Goal: Information Seeking & Learning: Learn about a topic

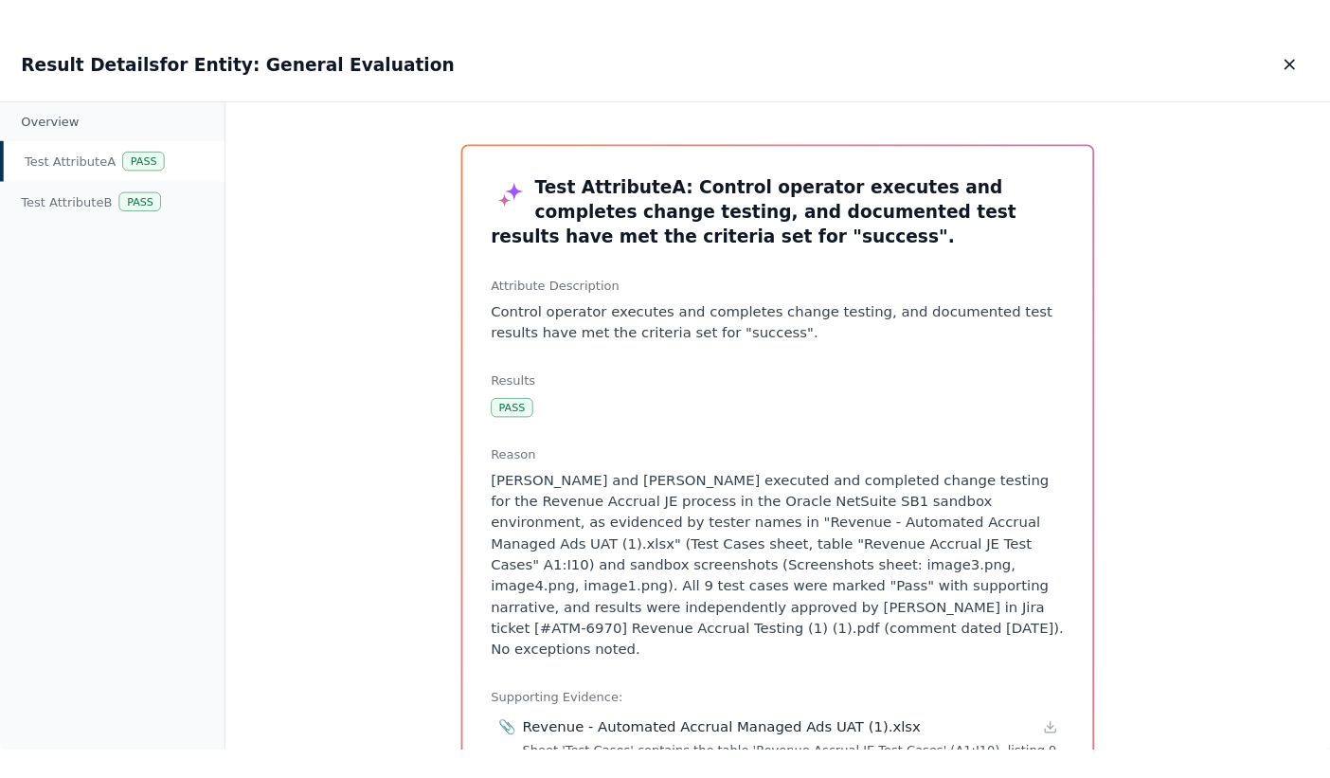
scroll to position [379, 0]
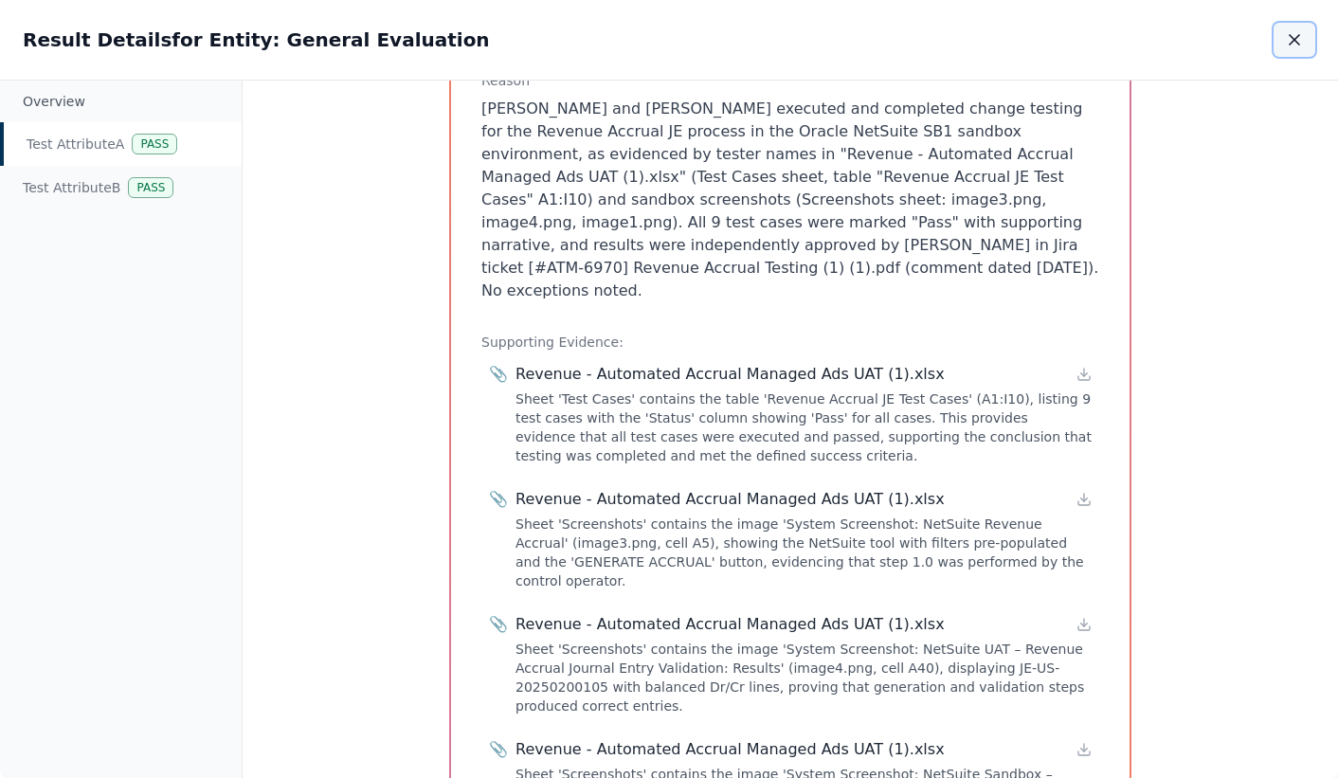
click at [1289, 46] on icon "button" at bounding box center [1294, 39] width 19 height 19
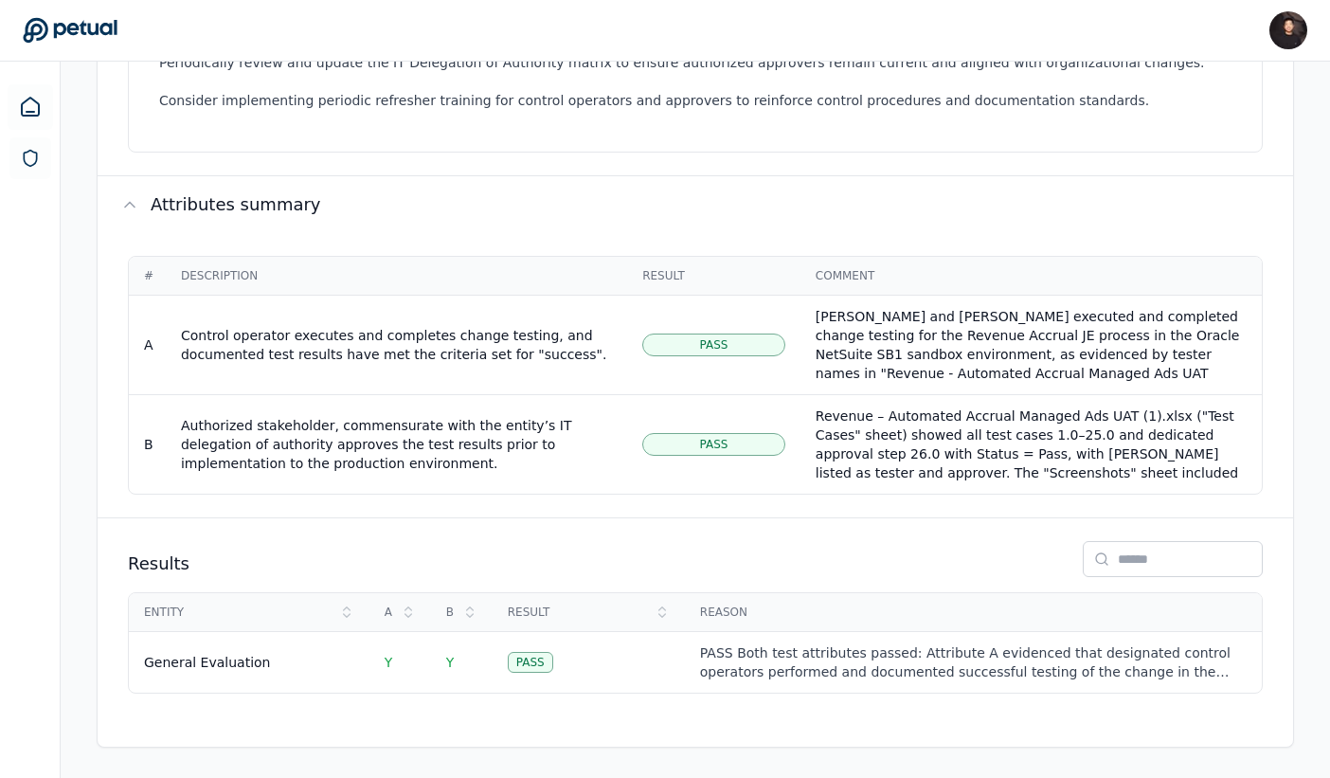
scroll to position [1, 0]
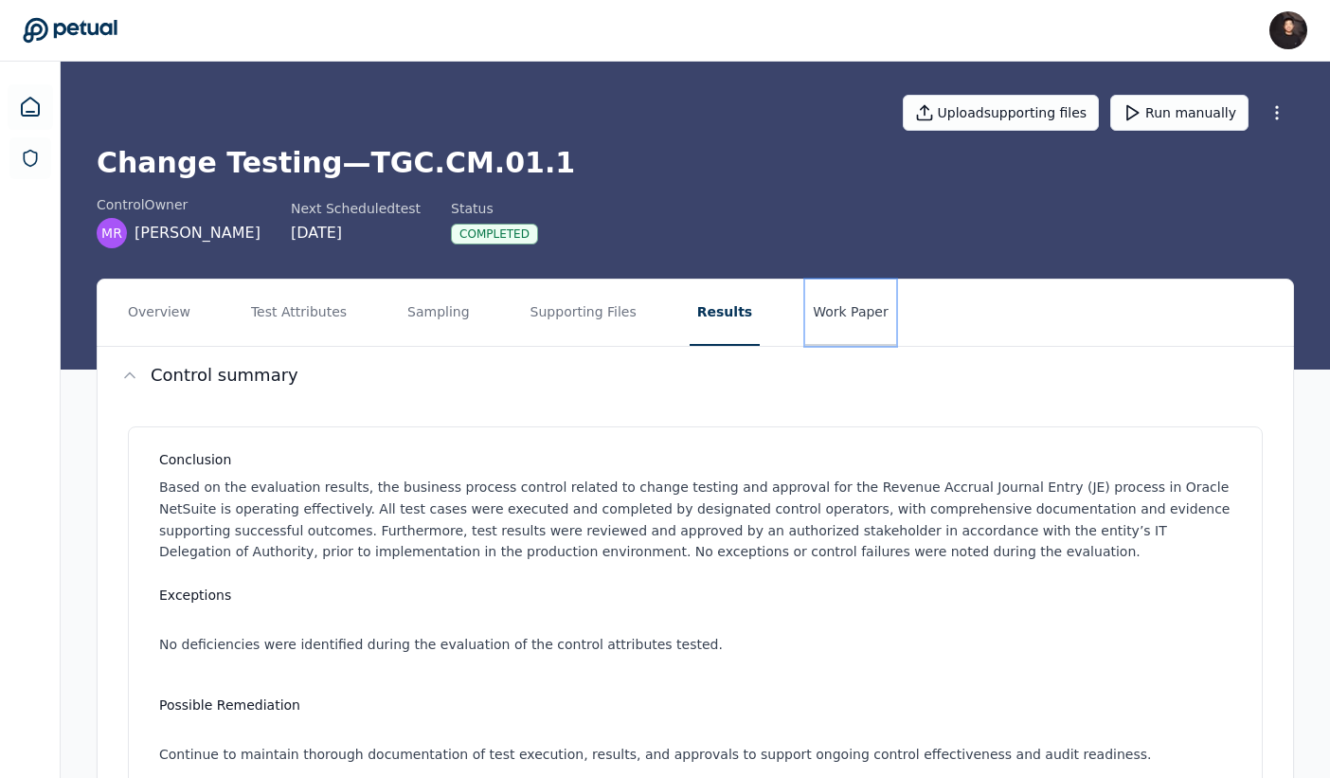
click at [832, 327] on button "Work Paper" at bounding box center [850, 312] width 91 height 66
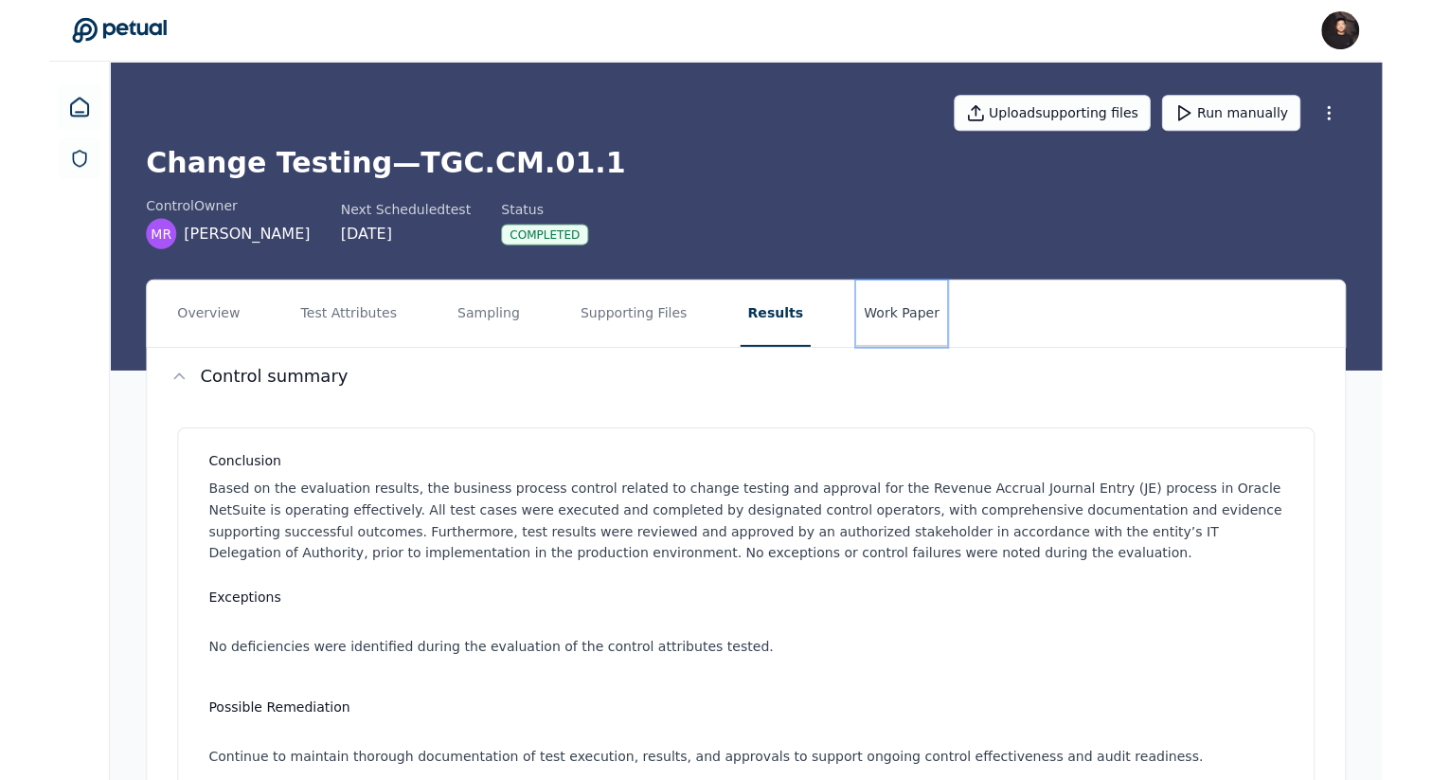
scroll to position [0, 0]
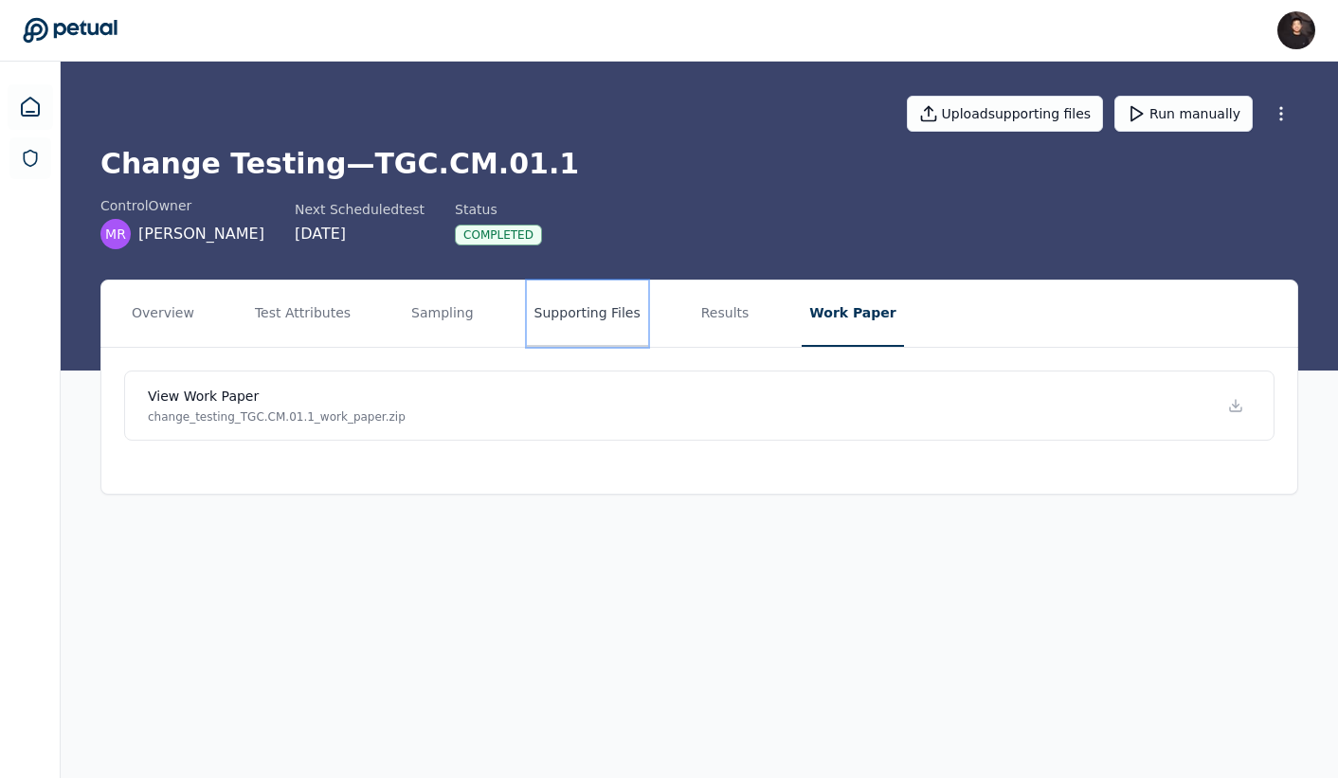
click at [571, 313] on button "Supporting Files" at bounding box center [587, 313] width 121 height 66
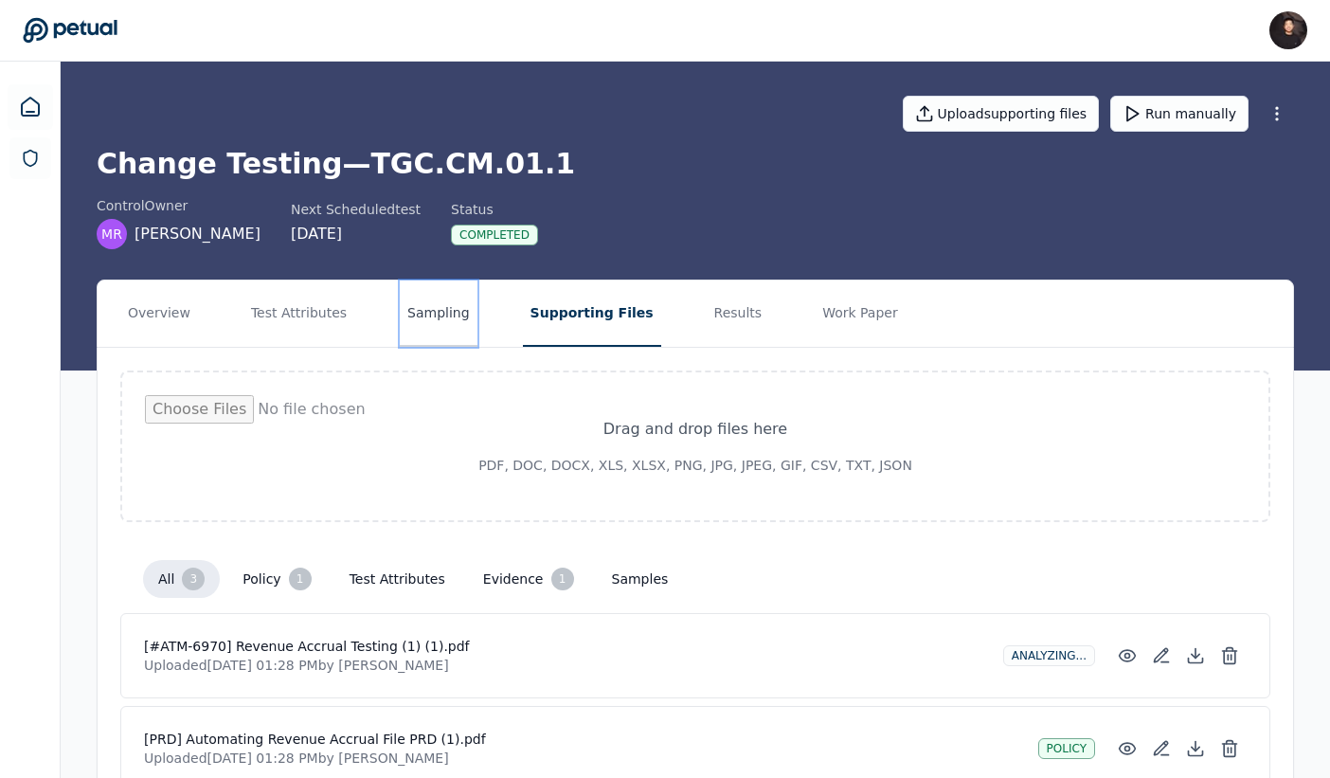
click at [424, 313] on button "Sampling" at bounding box center [439, 313] width 78 height 66
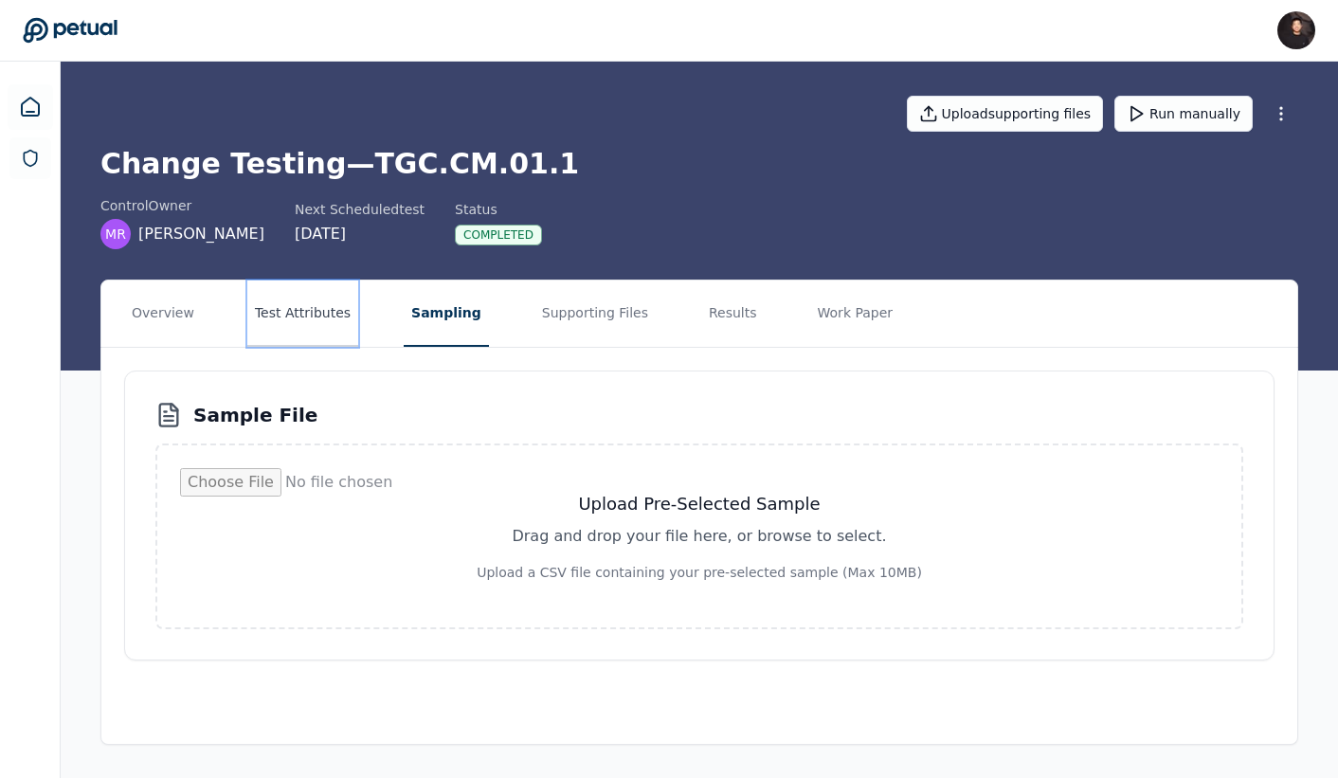
click at [322, 308] on button "Test Attributes" at bounding box center [302, 313] width 111 height 66
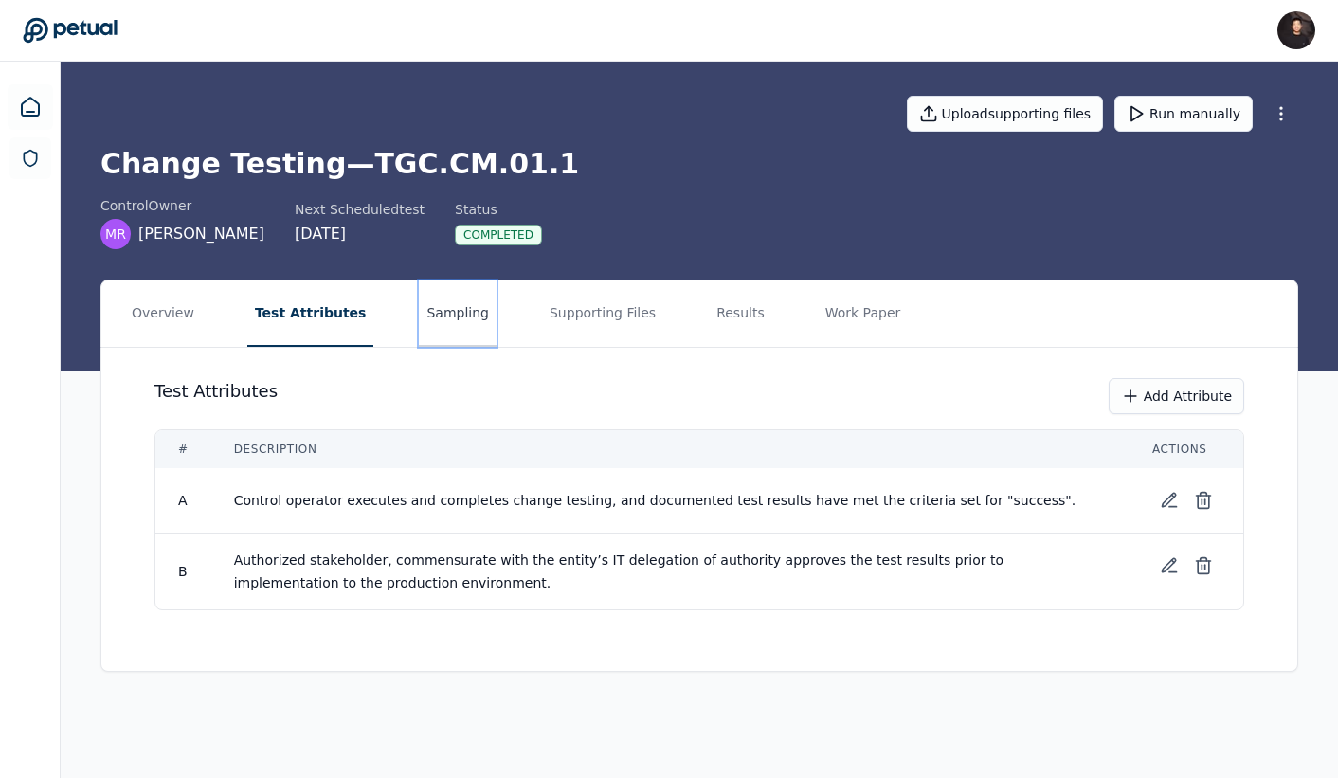
click at [436, 311] on button "Sampling" at bounding box center [458, 313] width 78 height 66
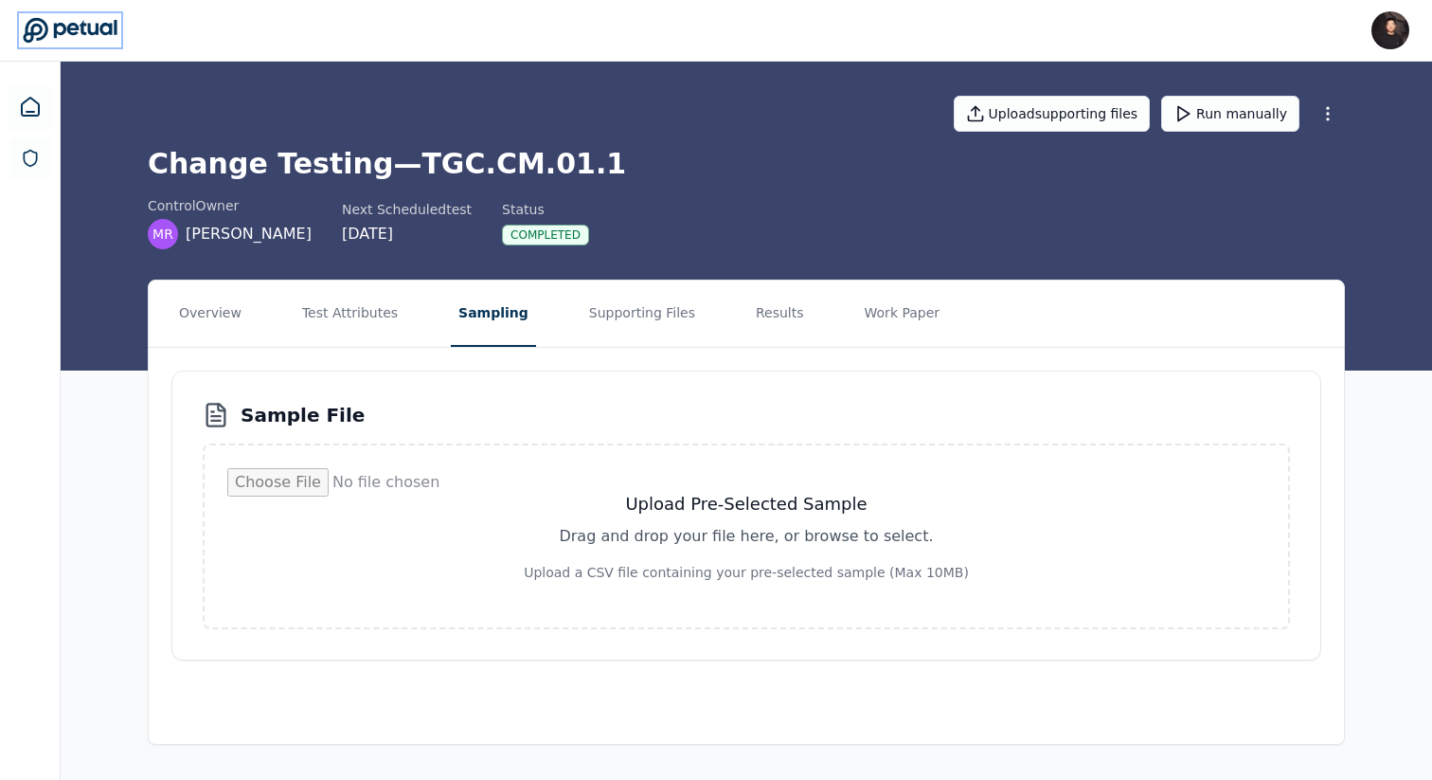
click at [102, 33] on icon at bounding box center [70, 30] width 94 height 25
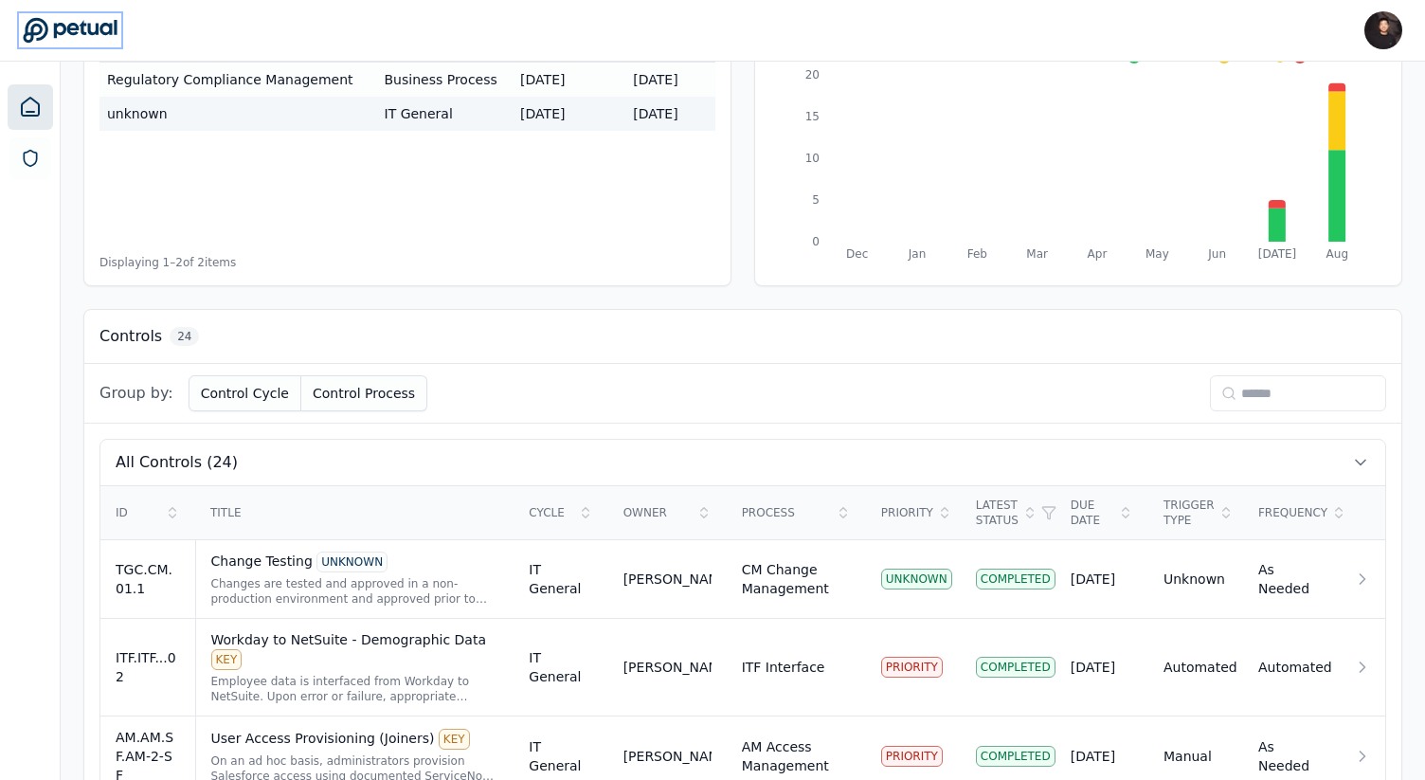
scroll to position [282, 0]
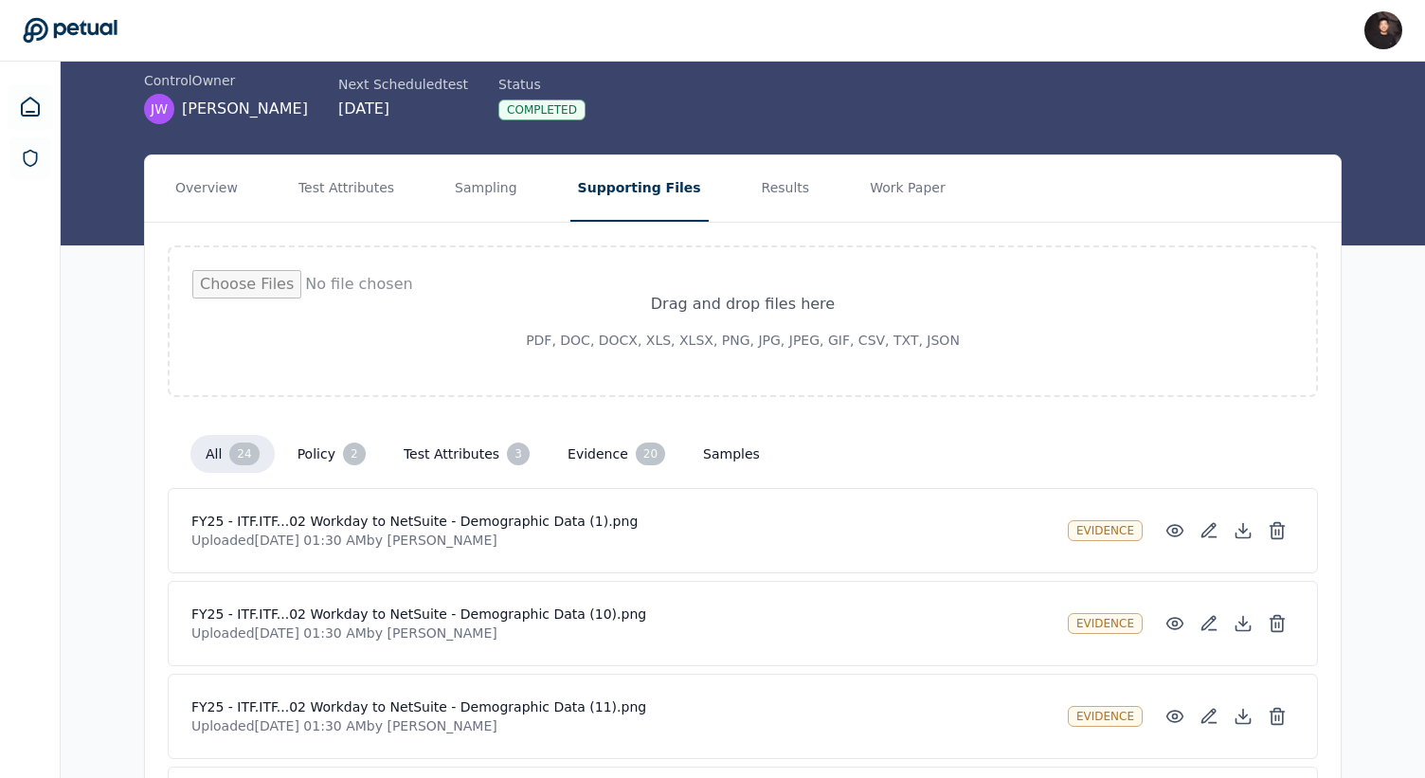
scroll to position [132, 0]
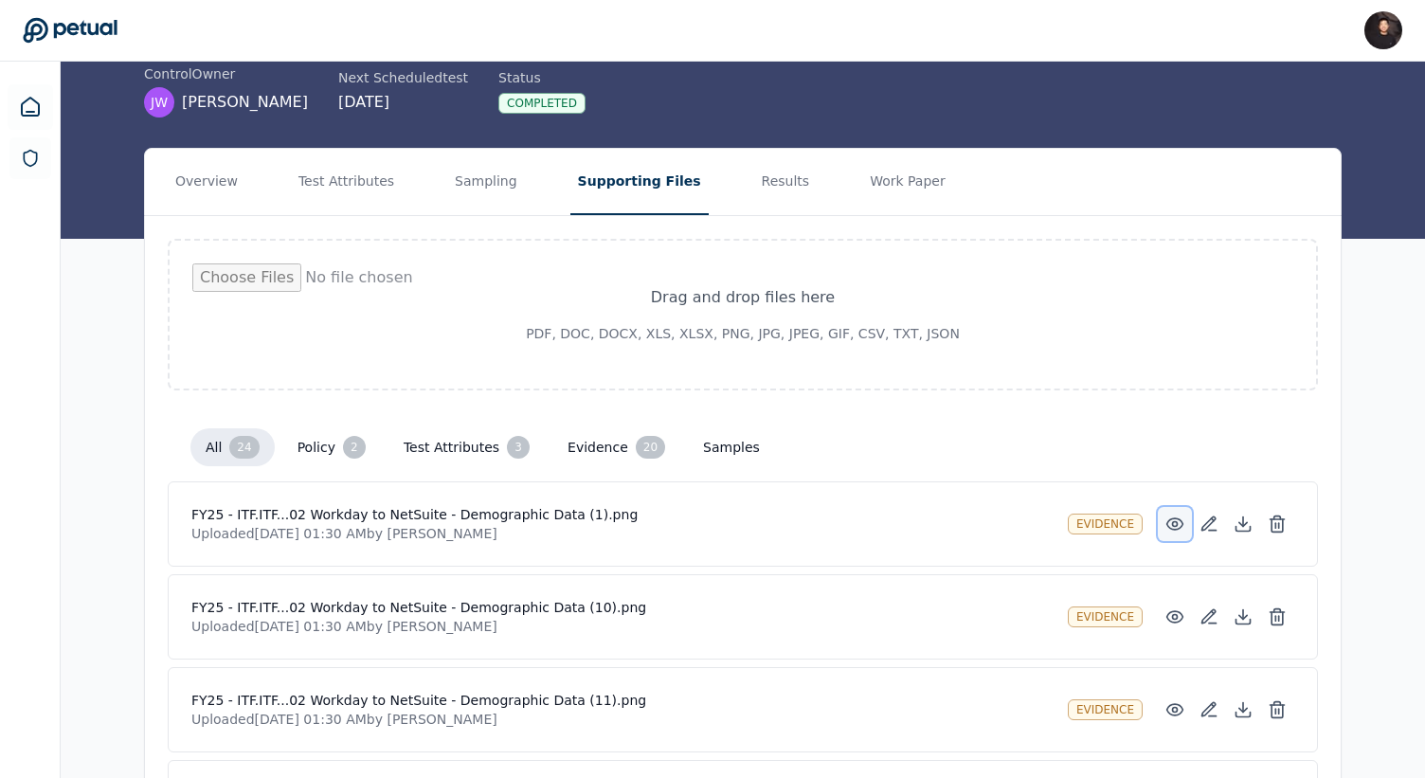
click at [1178, 529] on icon at bounding box center [1175, 523] width 16 height 11
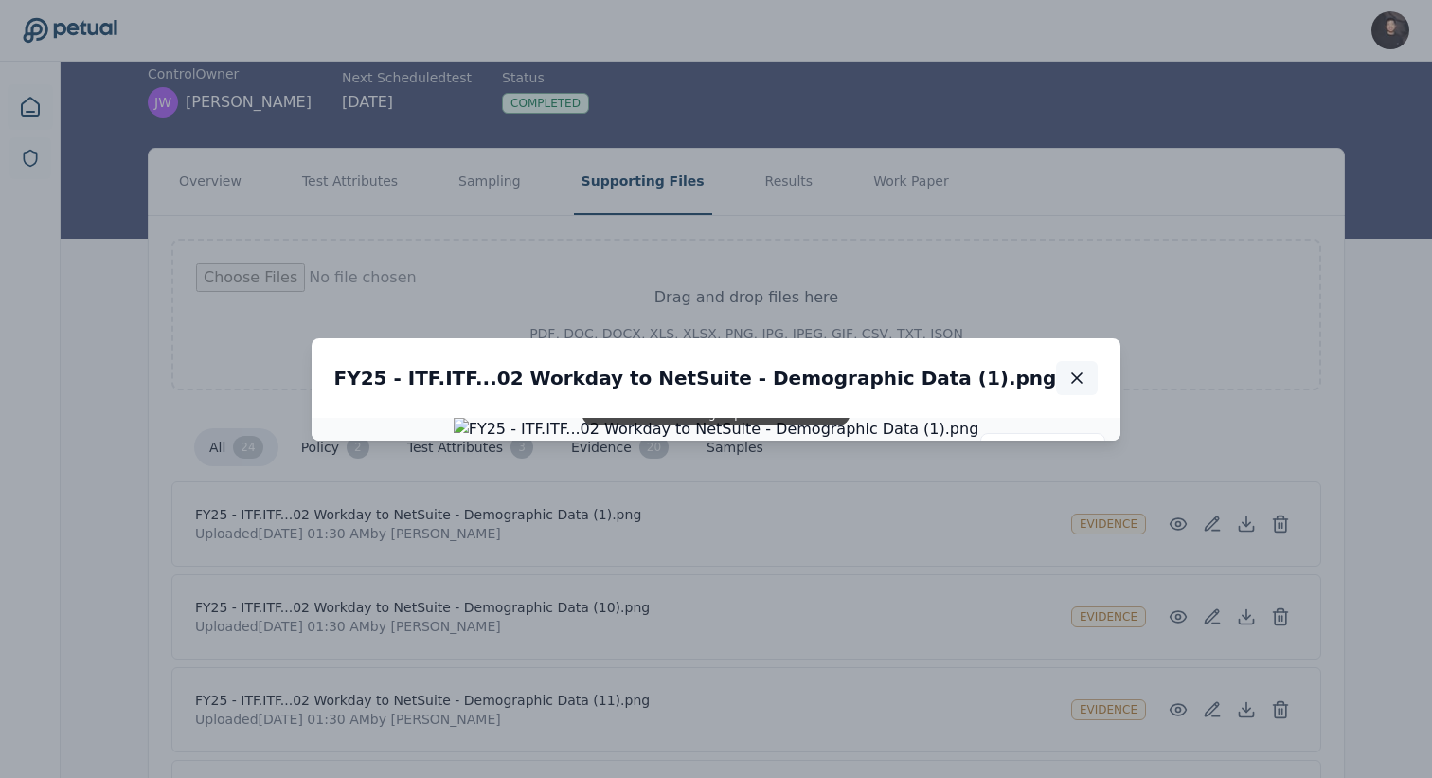
click at [1068, 369] on icon "button" at bounding box center [1077, 378] width 19 height 19
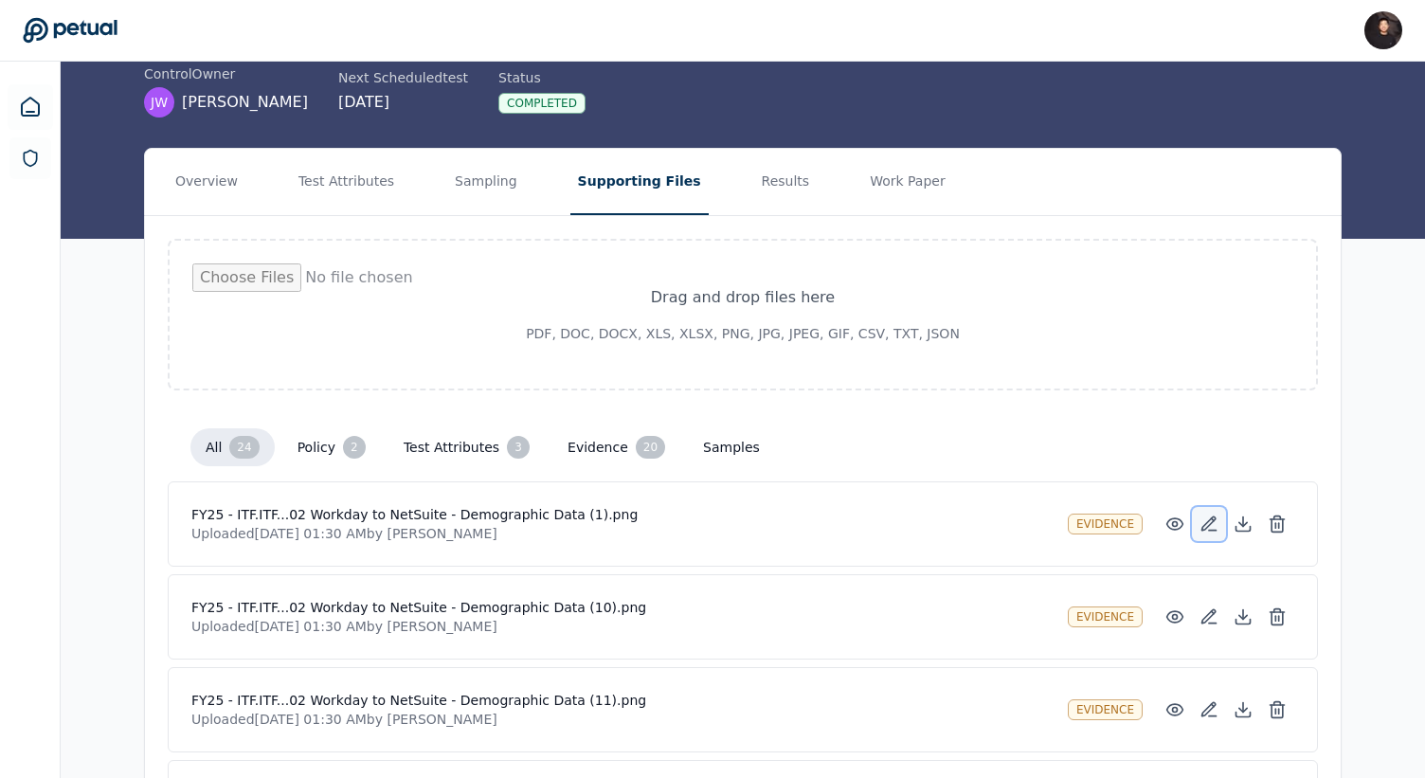
click at [1208, 522] on icon at bounding box center [1208, 523] width 19 height 19
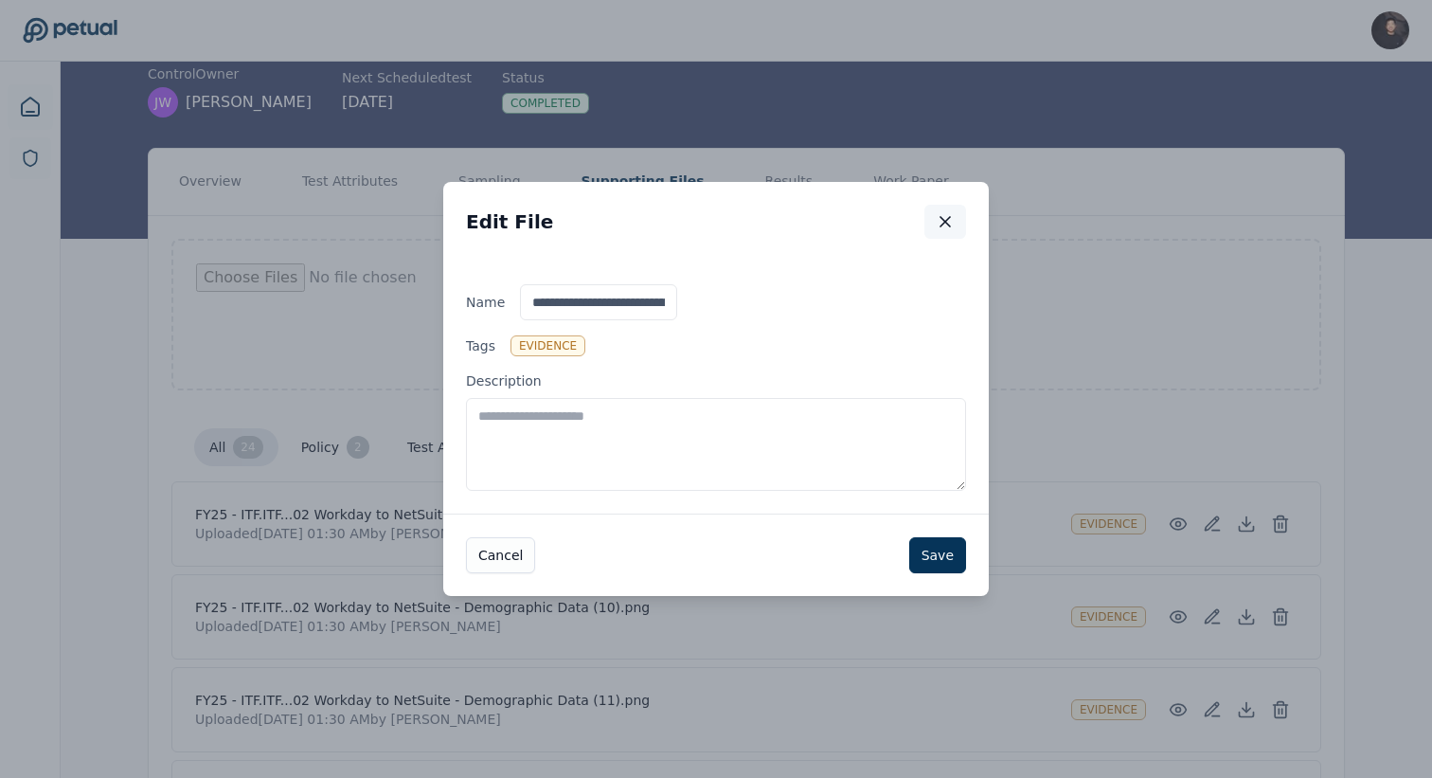
click at [952, 222] on icon "button" at bounding box center [945, 221] width 19 height 19
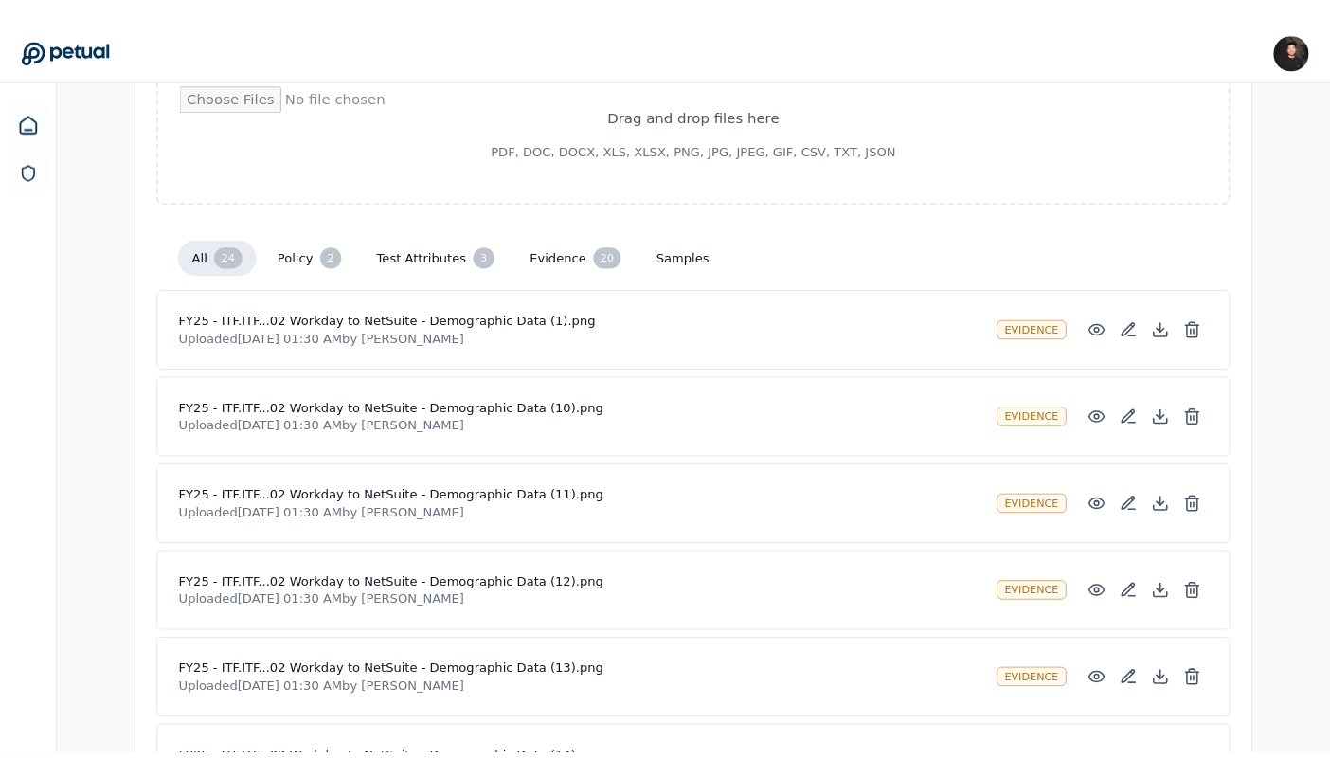
scroll to position [335, 0]
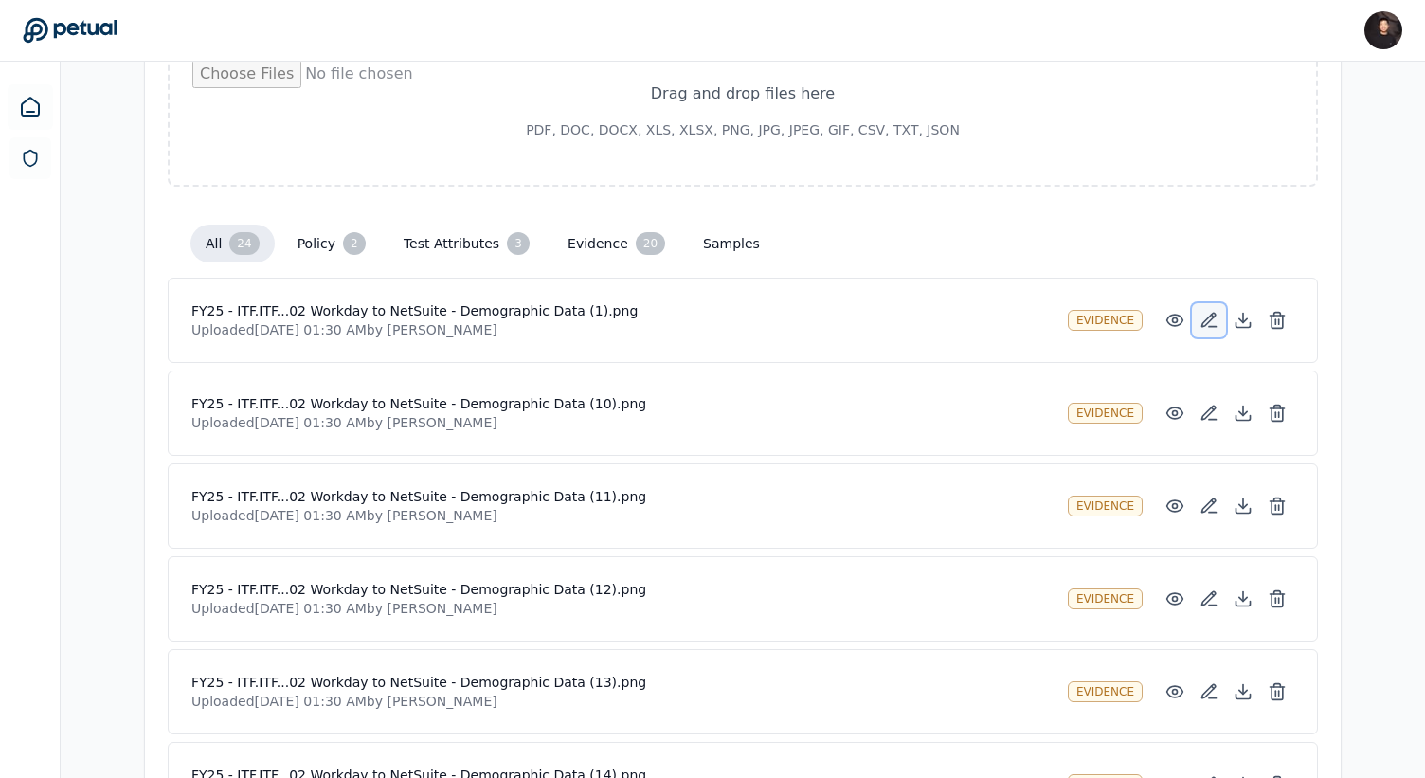
click at [1211, 319] on icon at bounding box center [1208, 320] width 13 height 13
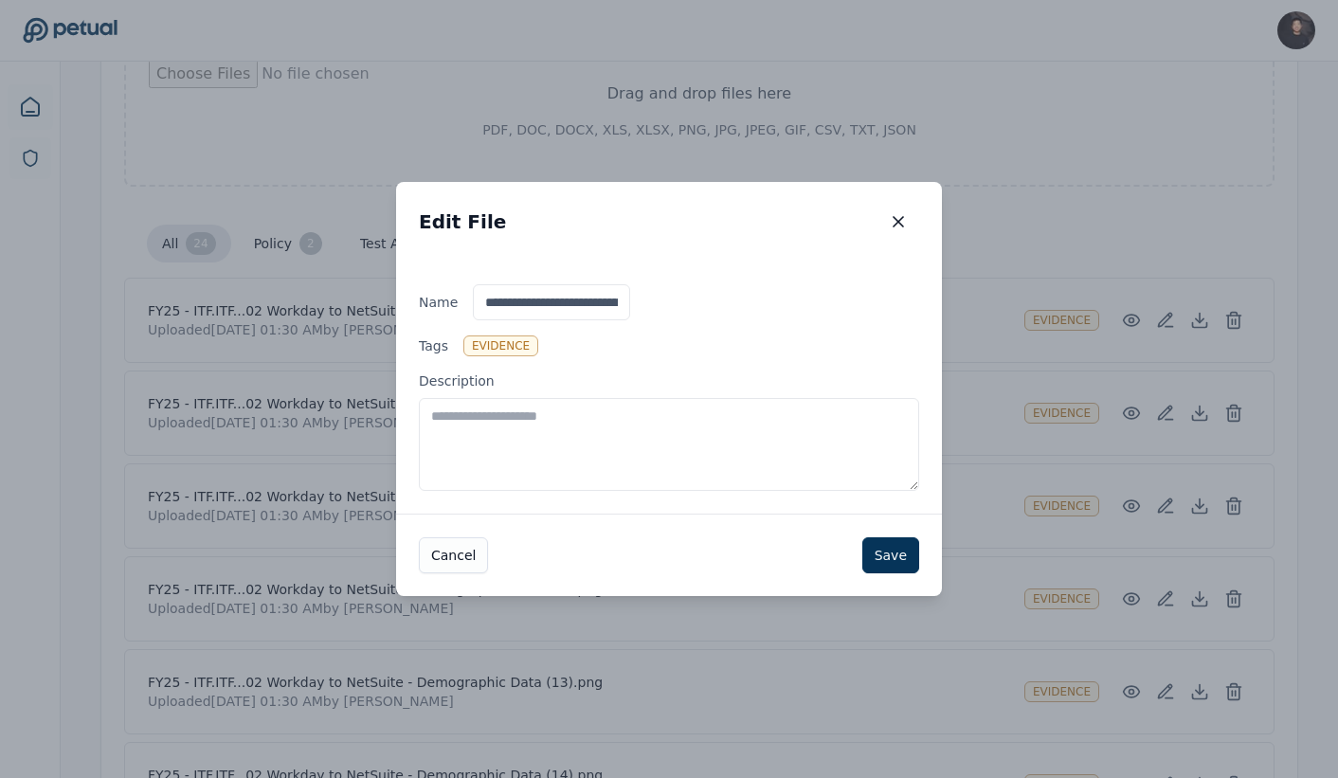
click at [870, 226] on div "Edit File Edit File" at bounding box center [669, 222] width 546 height 80
click at [889, 221] on icon "button" at bounding box center [898, 221] width 19 height 19
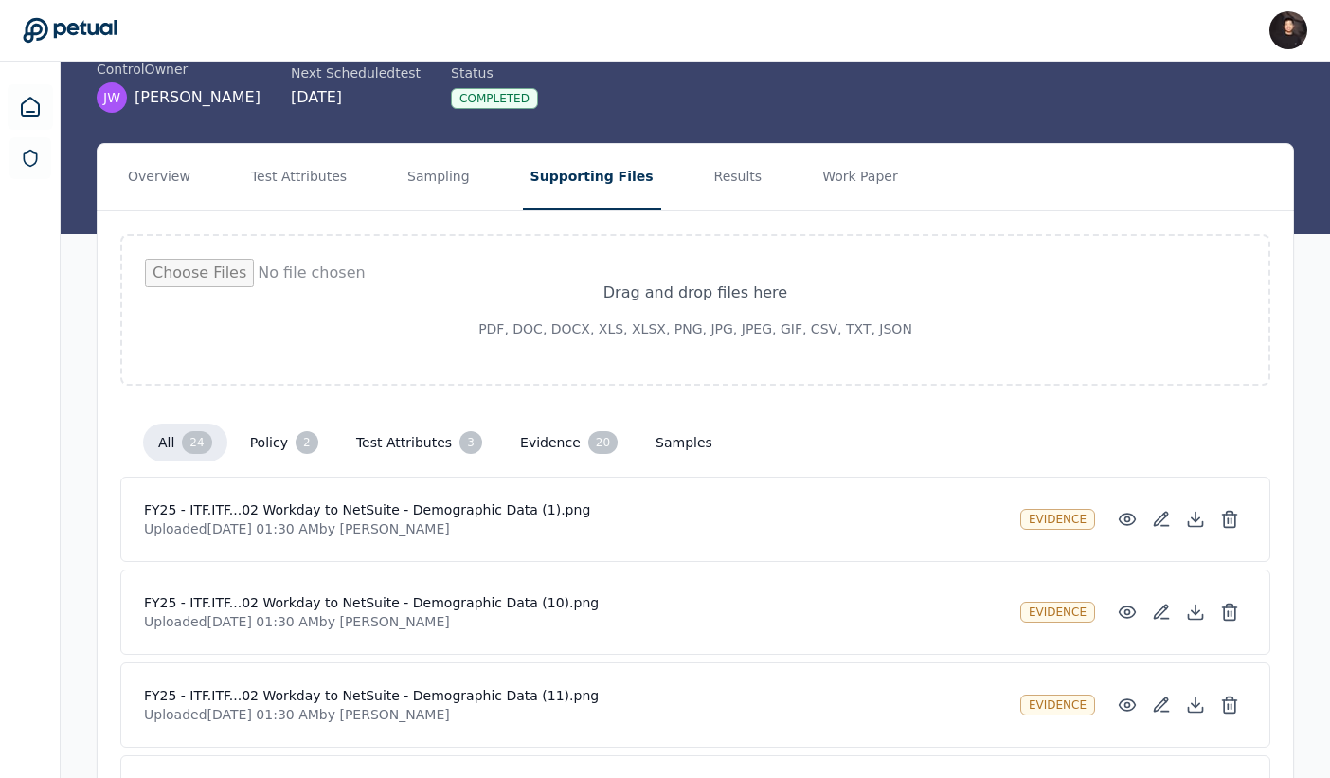
scroll to position [49, 0]
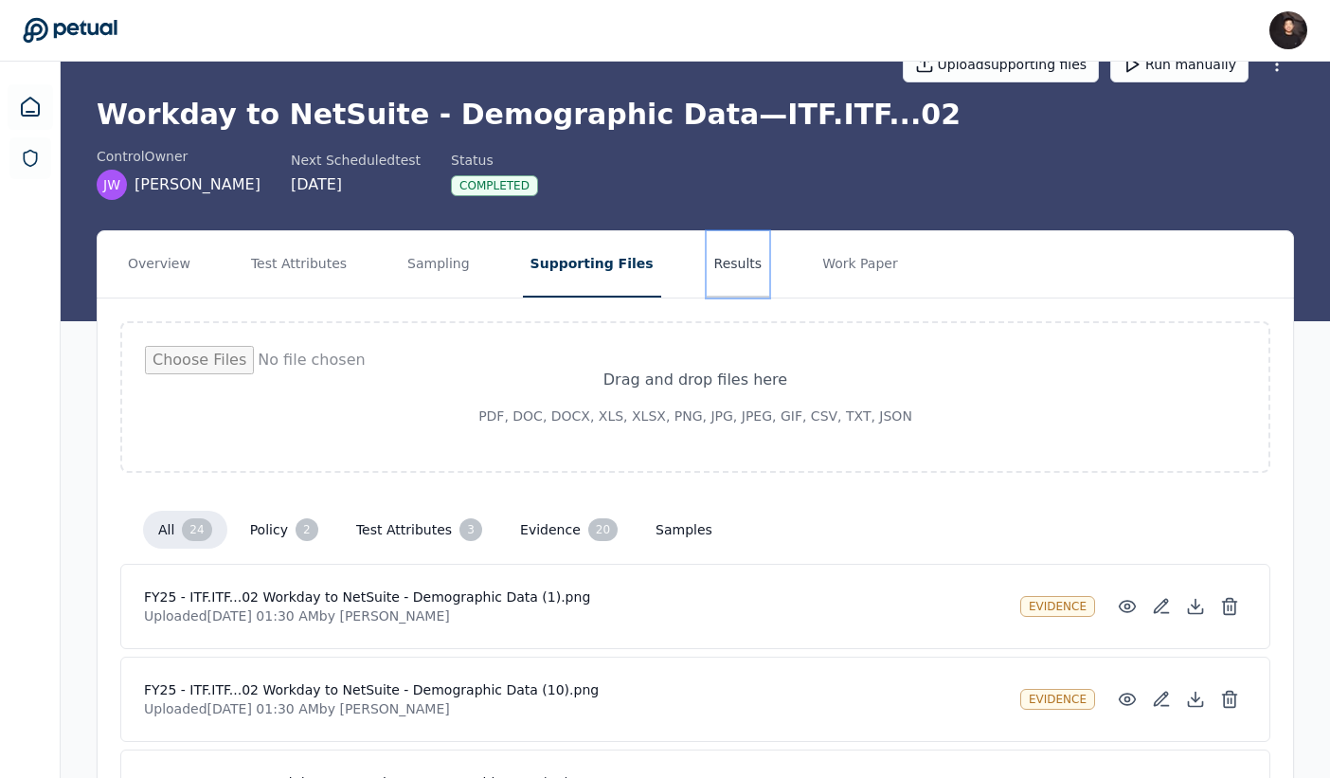
click at [723, 271] on button "Results" at bounding box center [738, 264] width 63 height 66
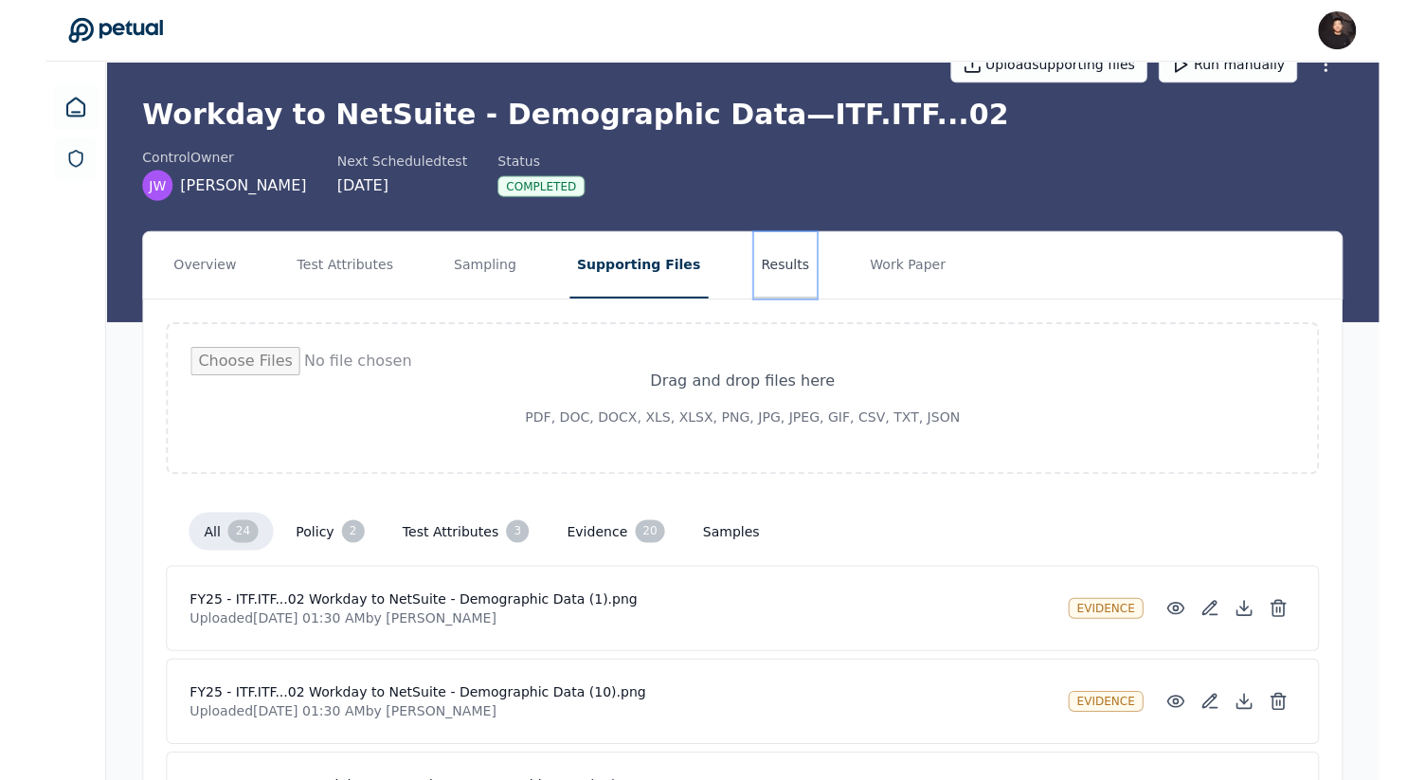
scroll to position [0, 0]
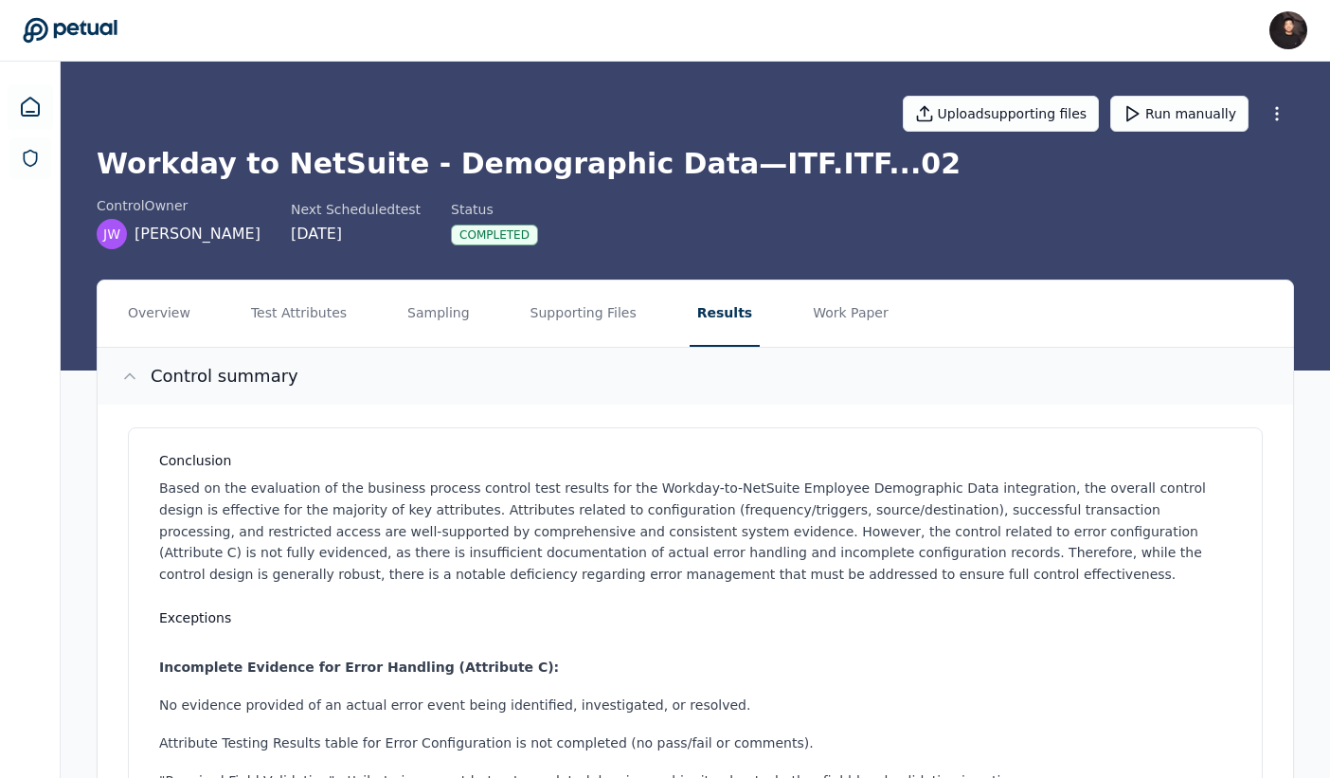
click at [543, 388] on button "Control summary" at bounding box center [696, 376] width 1196 height 57
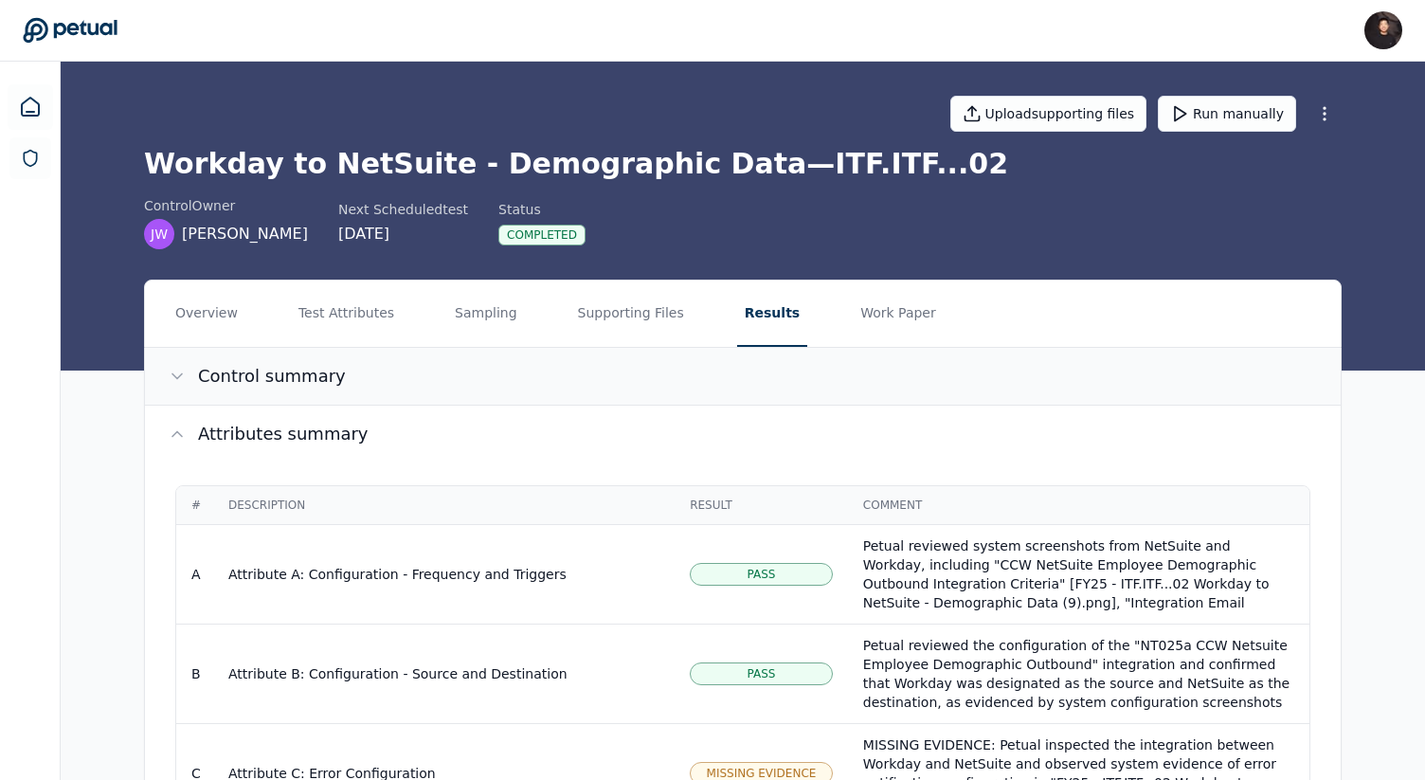
click at [932, 382] on button "Control summary" at bounding box center [743, 376] width 1196 height 57
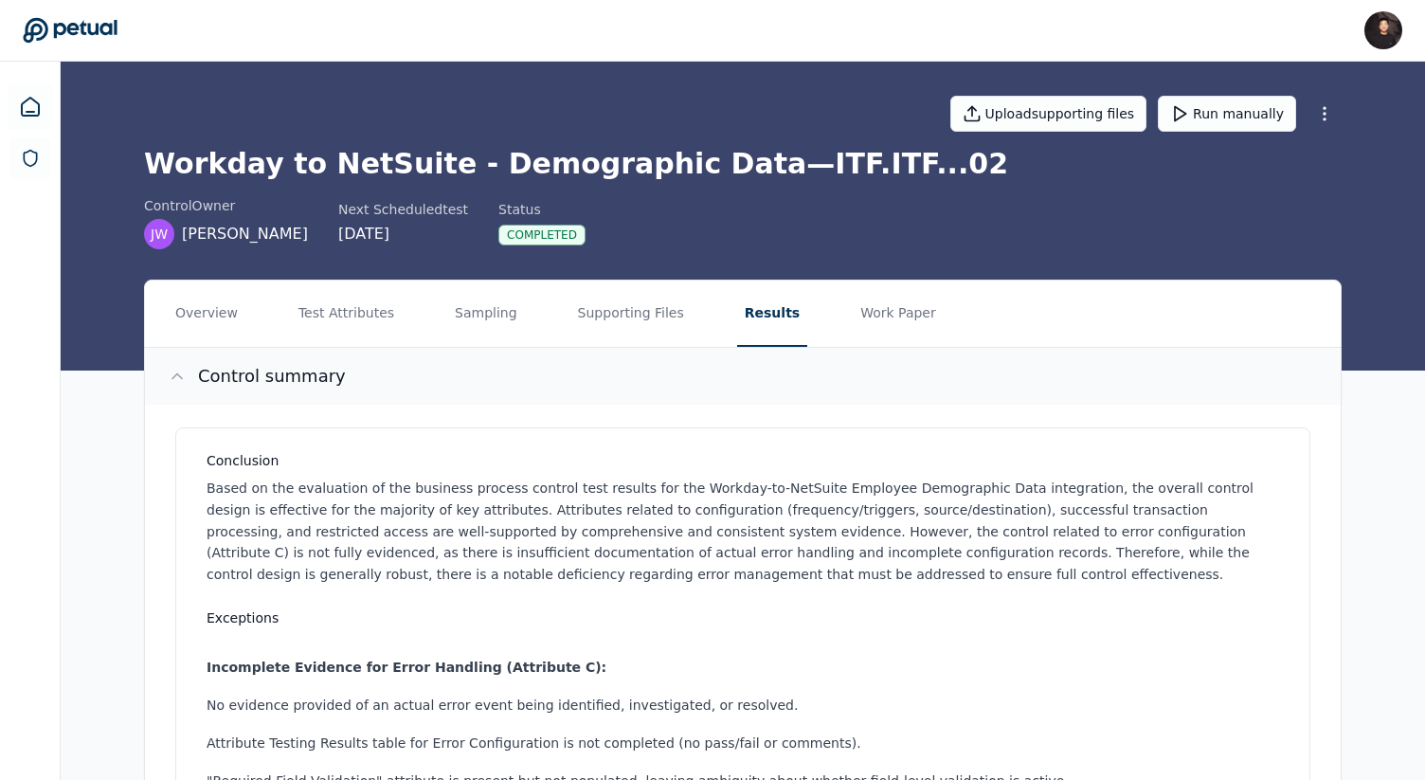
click at [875, 376] on button "Control summary" at bounding box center [743, 376] width 1196 height 57
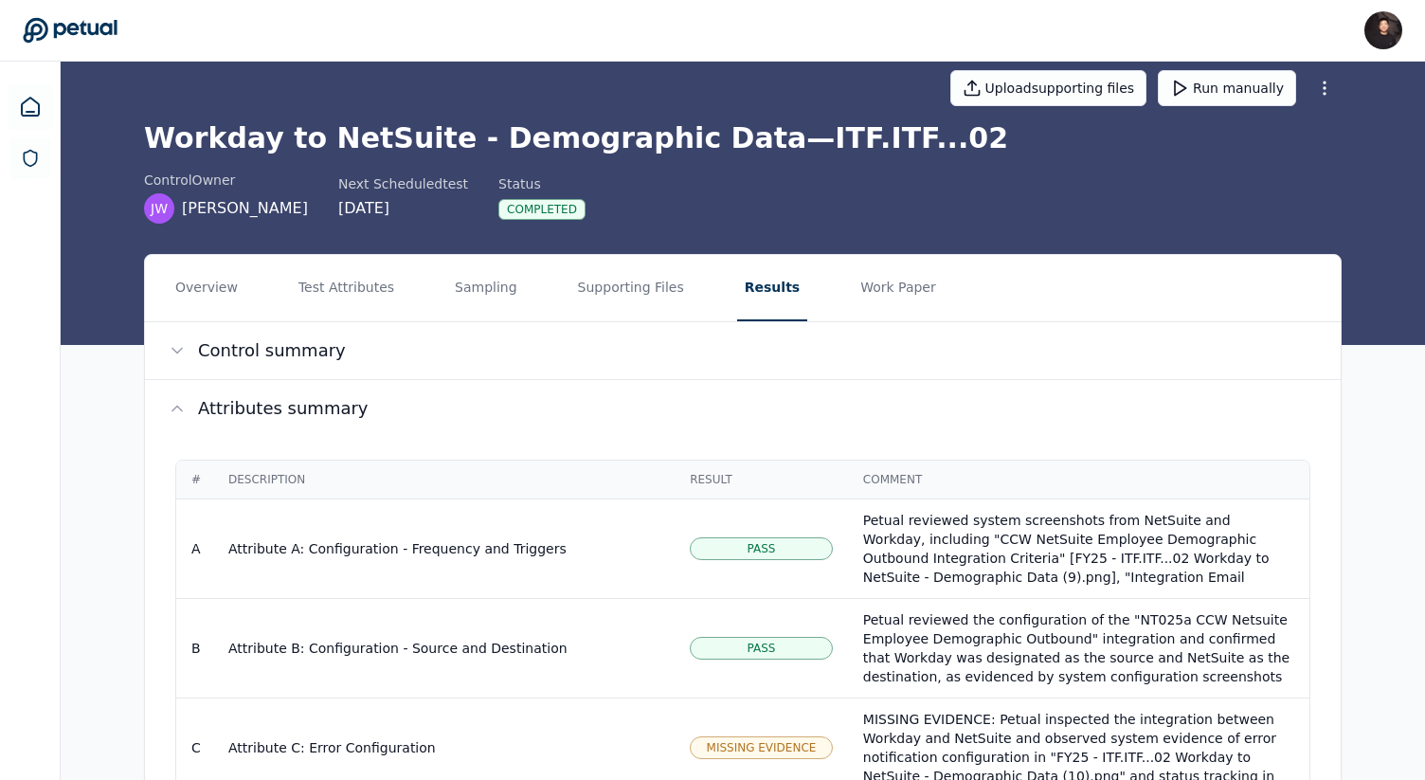
scroll to position [27, 0]
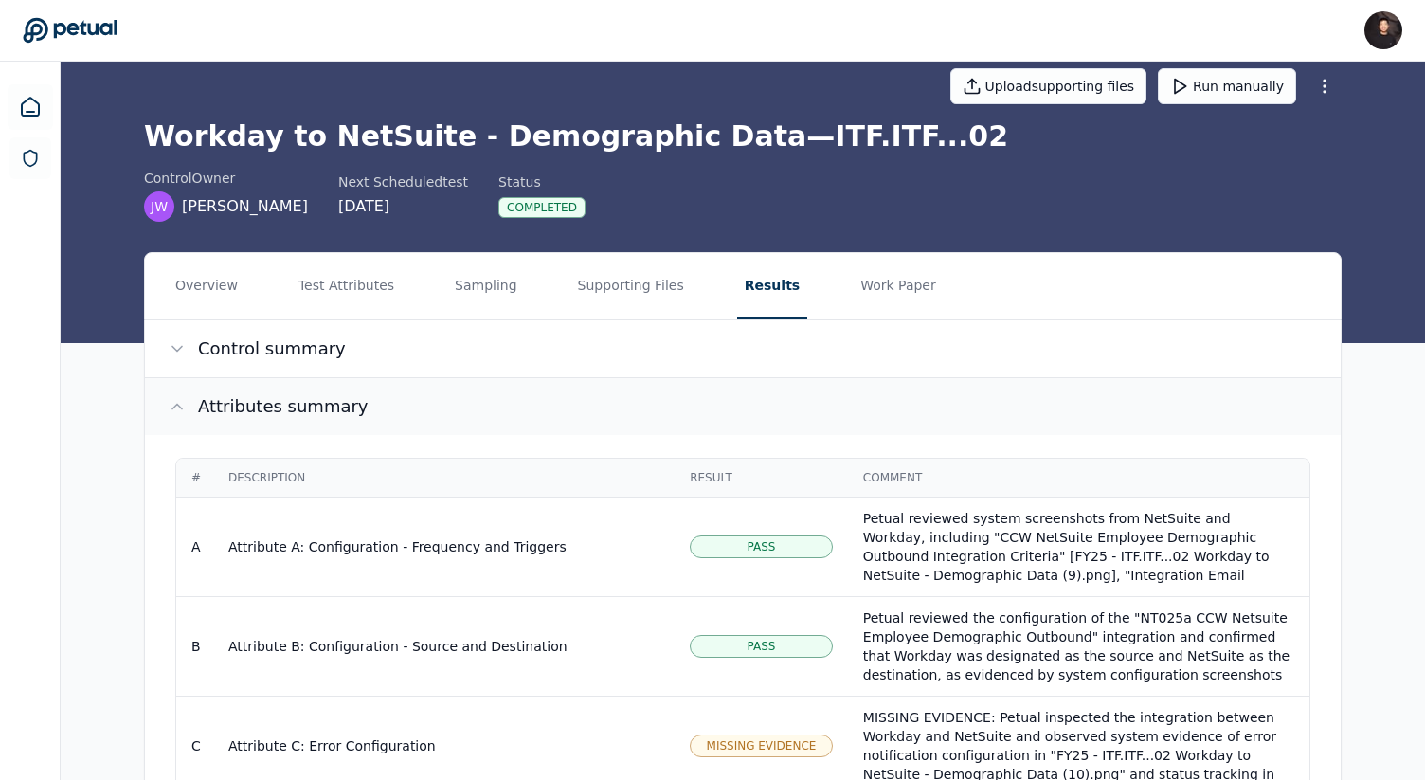
click at [757, 401] on button "Attributes summary" at bounding box center [743, 406] width 1196 height 57
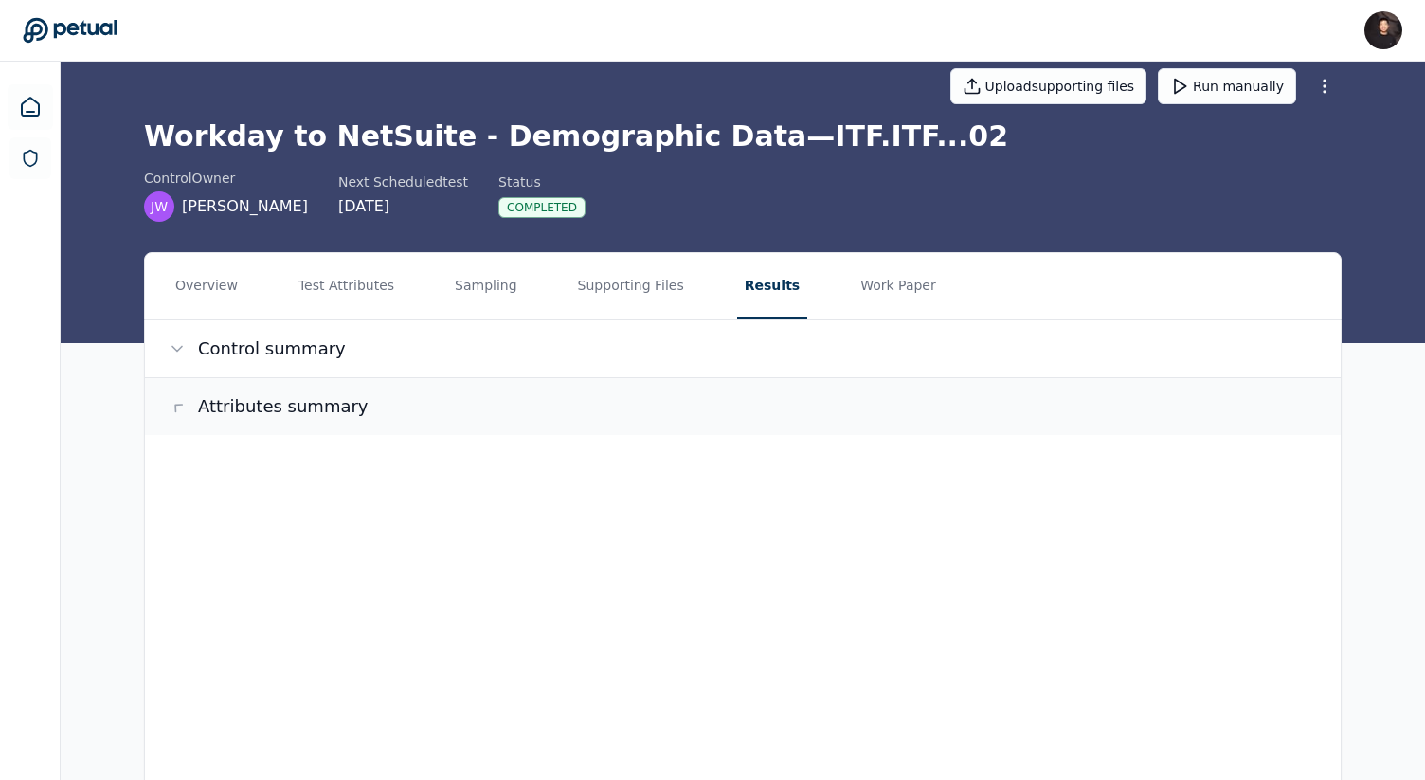
scroll to position [0, 0]
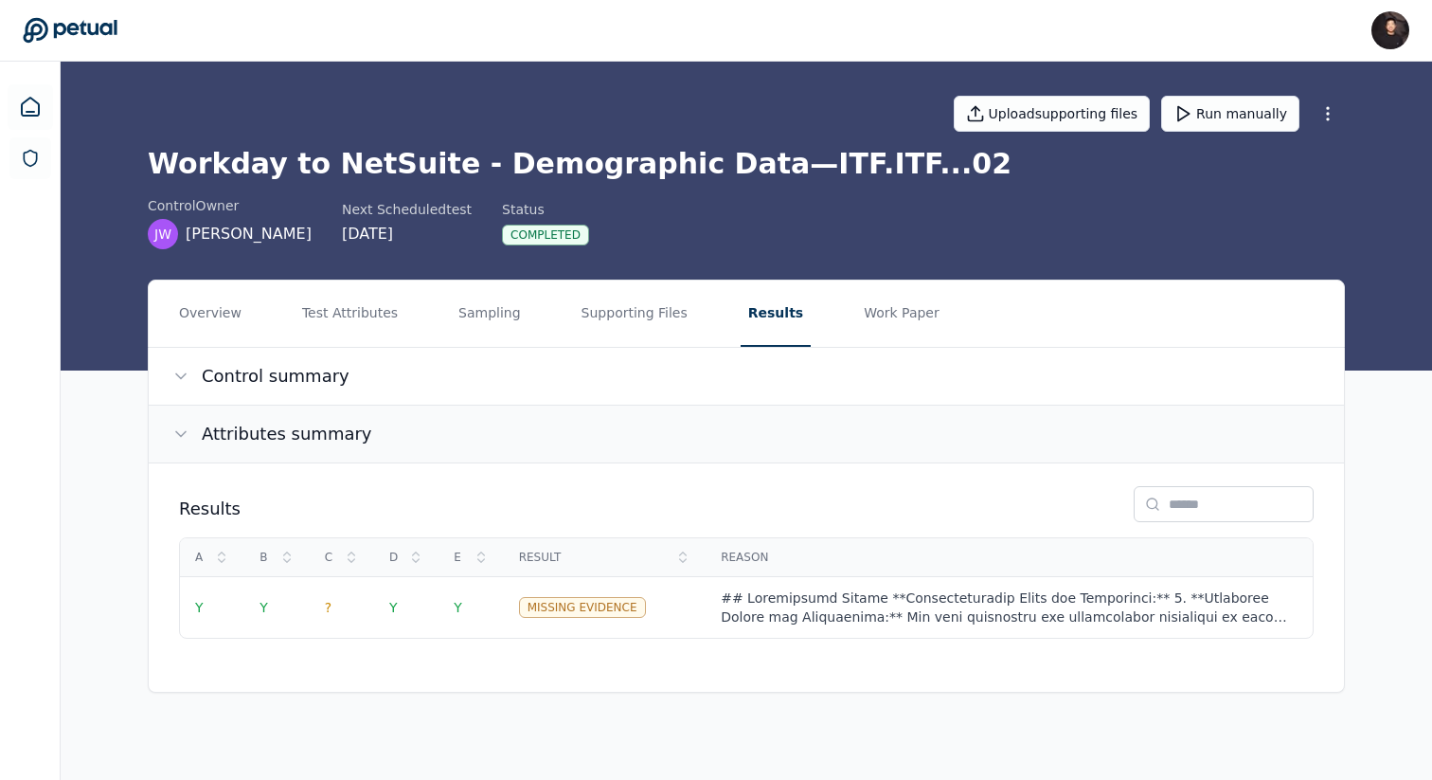
click at [687, 459] on button "Attributes summary" at bounding box center [747, 433] width 1196 height 57
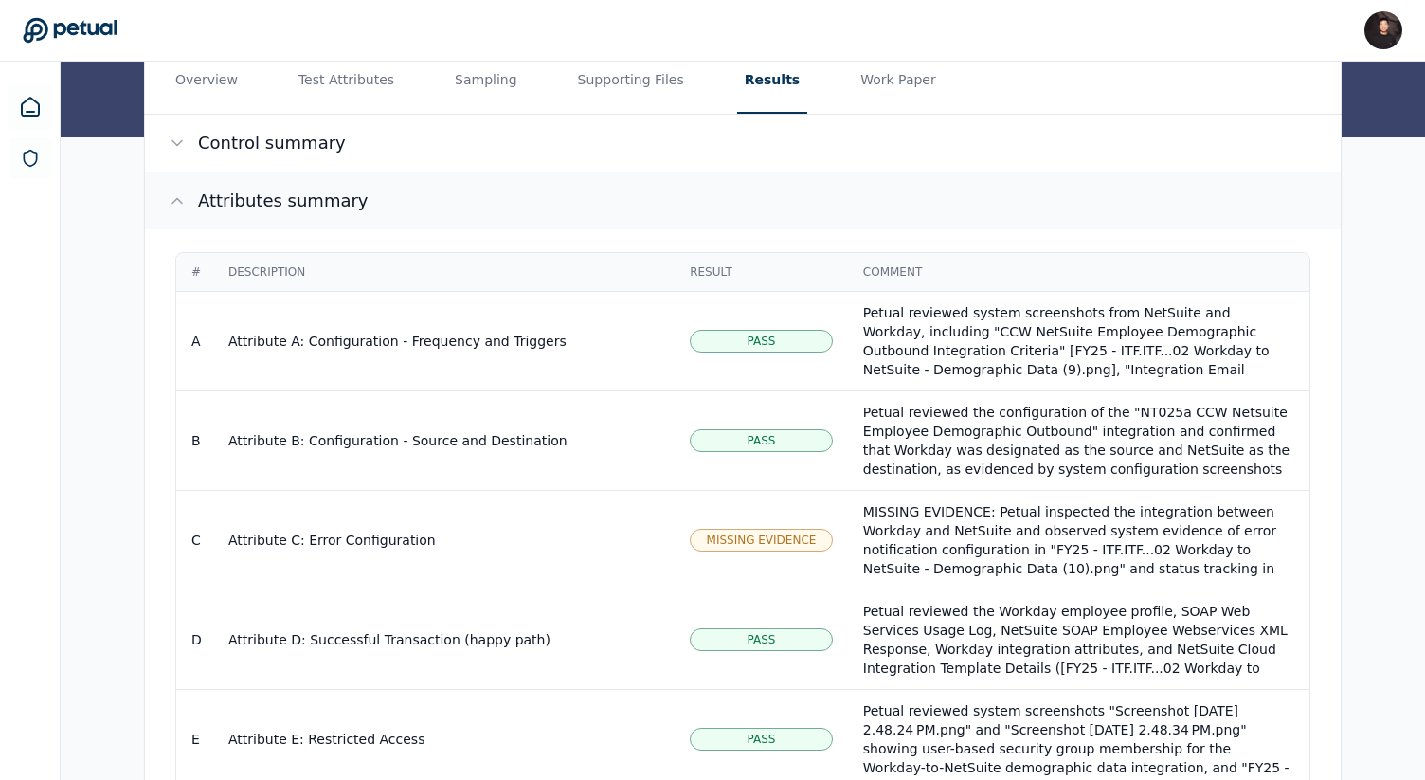
scroll to position [217, 0]
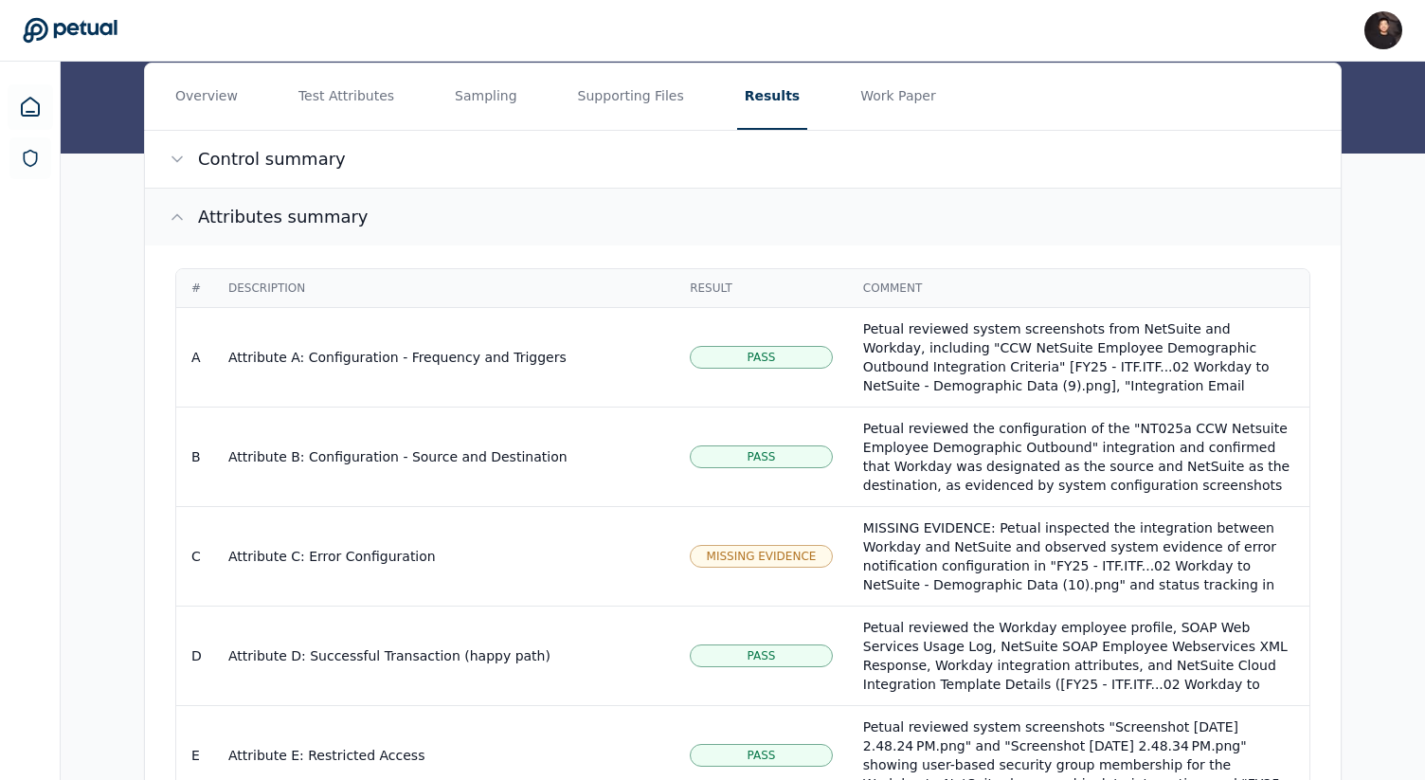
click at [690, 219] on button "Attributes summary" at bounding box center [743, 217] width 1196 height 57
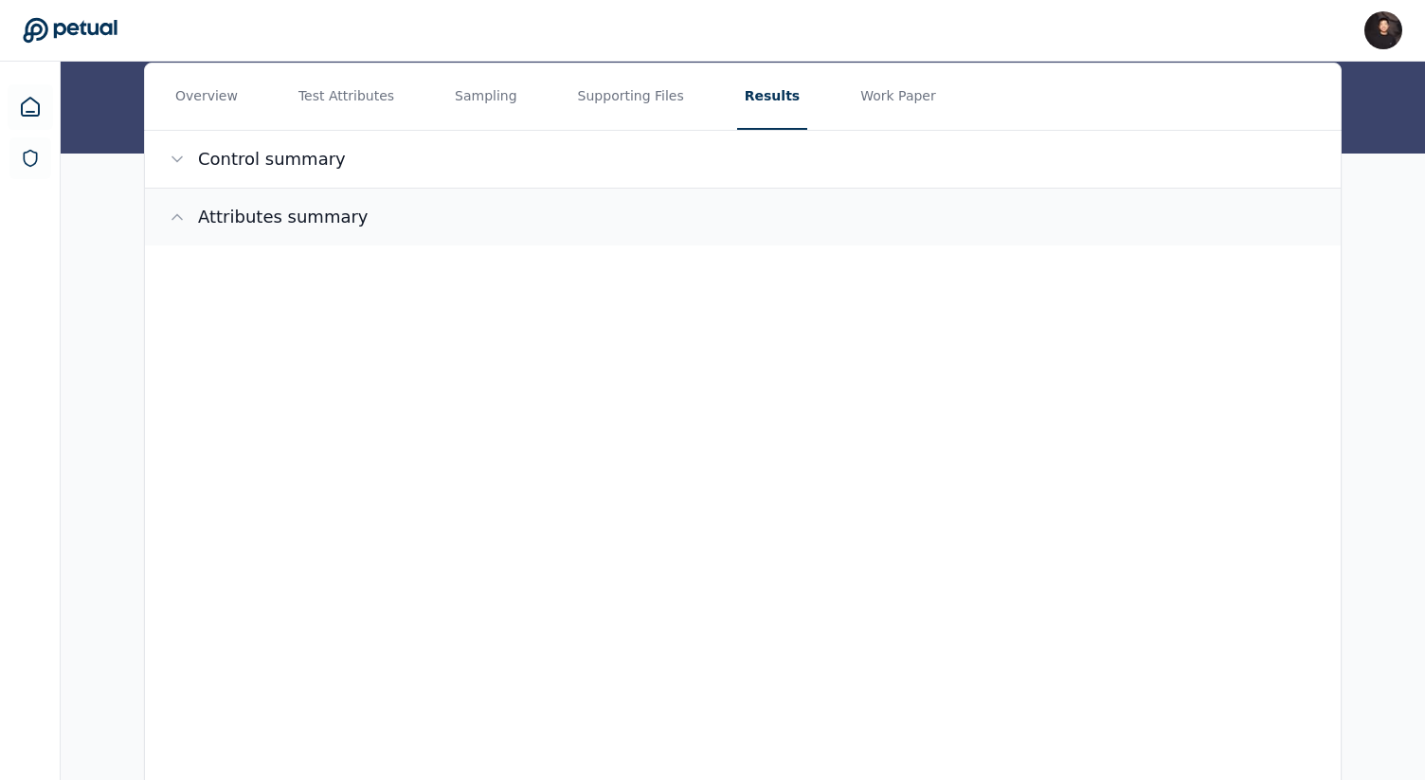
scroll to position [0, 0]
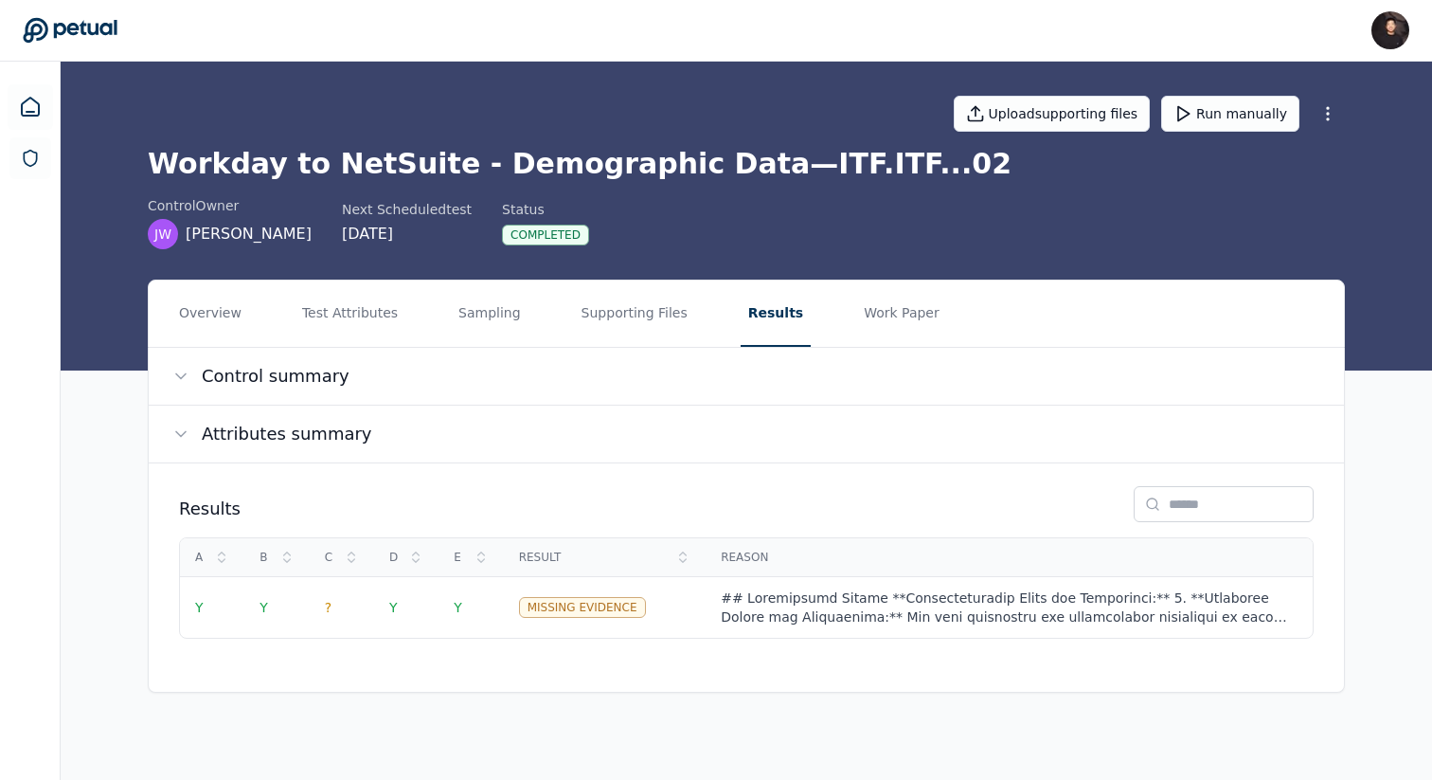
drag, startPoint x: 531, startPoint y: 454, endPoint x: 843, endPoint y: 508, distance: 317.2
click at [843, 508] on div "Control summary Attributes summary Results A B C D E Result Reason Y Y ? Y Y Mi…" at bounding box center [747, 505] width 1196 height 314
click at [710, 393] on button "Control summary" at bounding box center [747, 376] width 1196 height 57
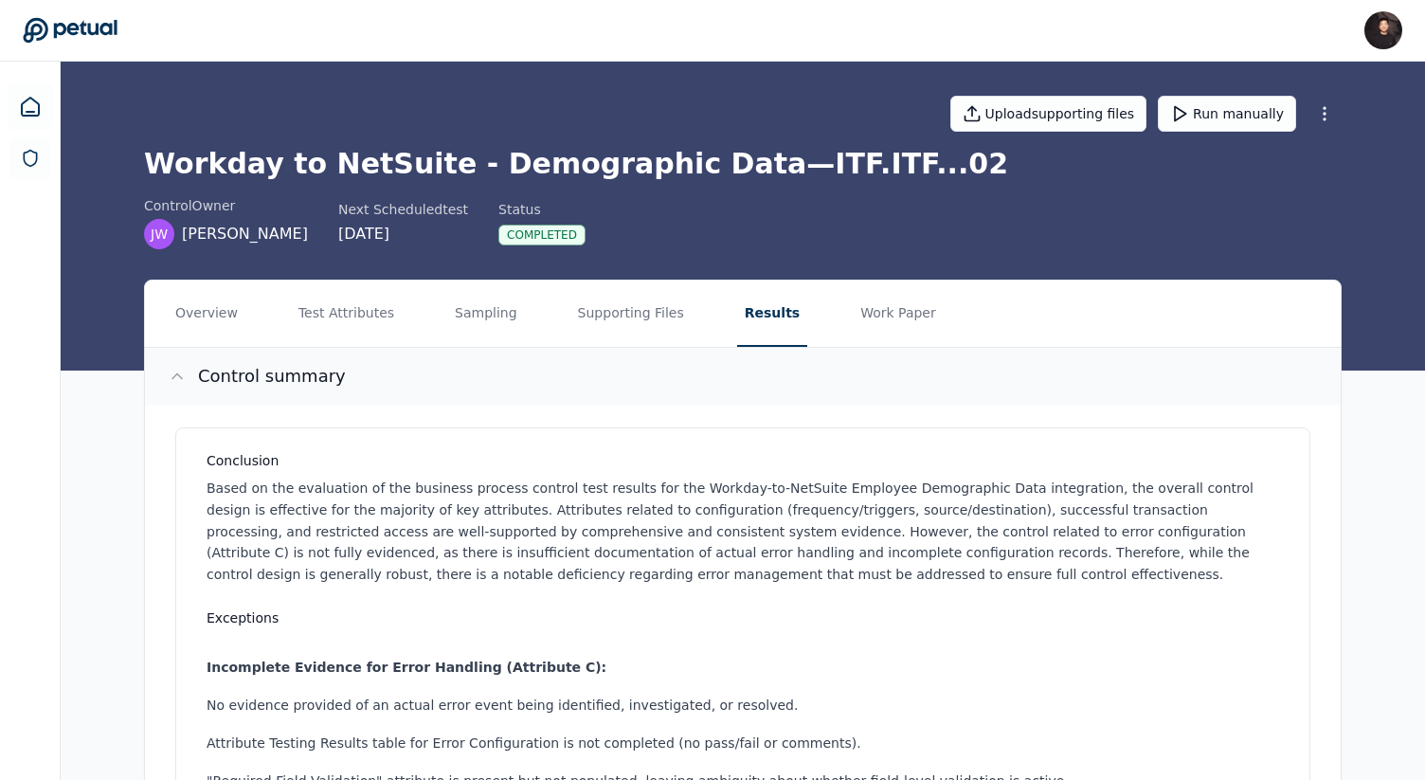
click at [681, 365] on button "Control summary" at bounding box center [743, 376] width 1196 height 57
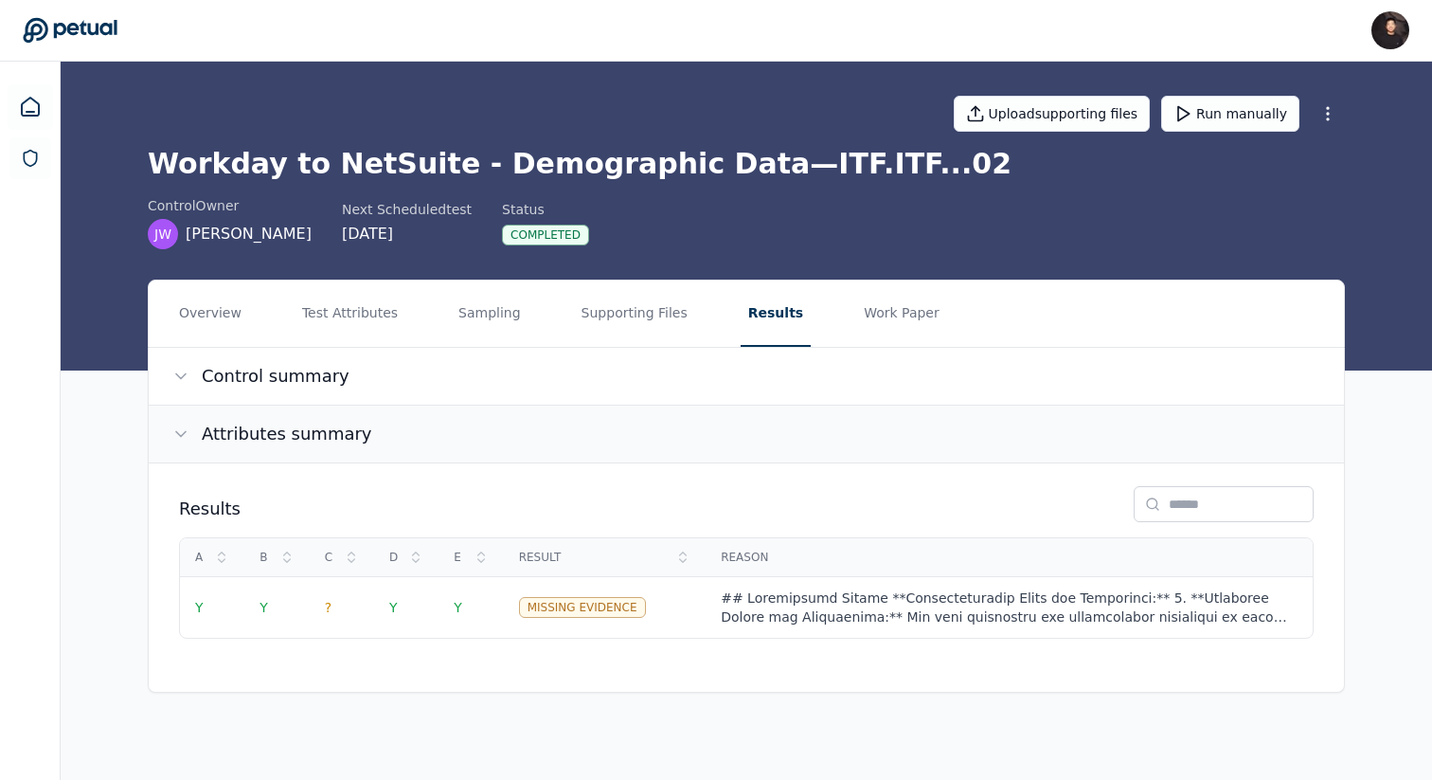
click at [647, 425] on button "Attributes summary" at bounding box center [747, 433] width 1196 height 57
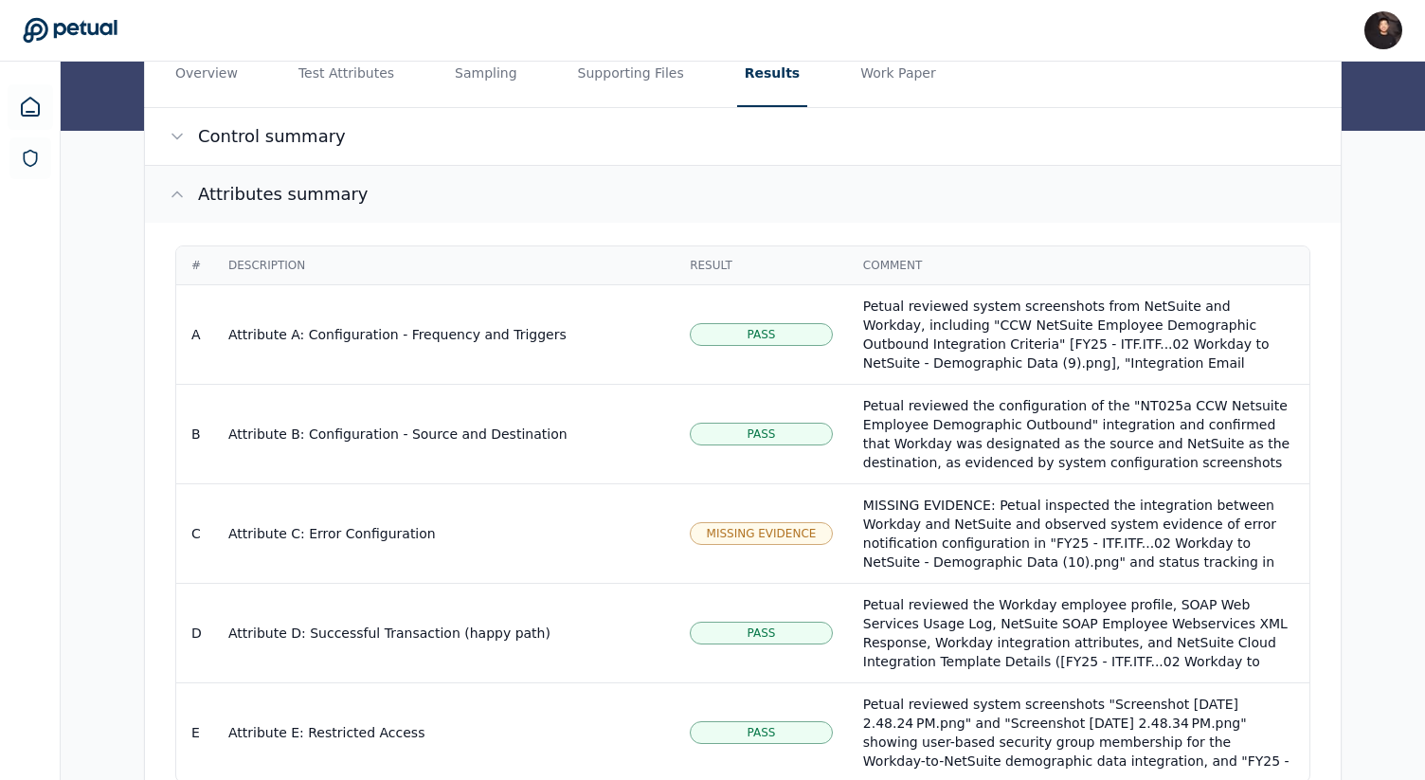
scroll to position [251, 0]
